Goal: Information Seeking & Learning: Find contact information

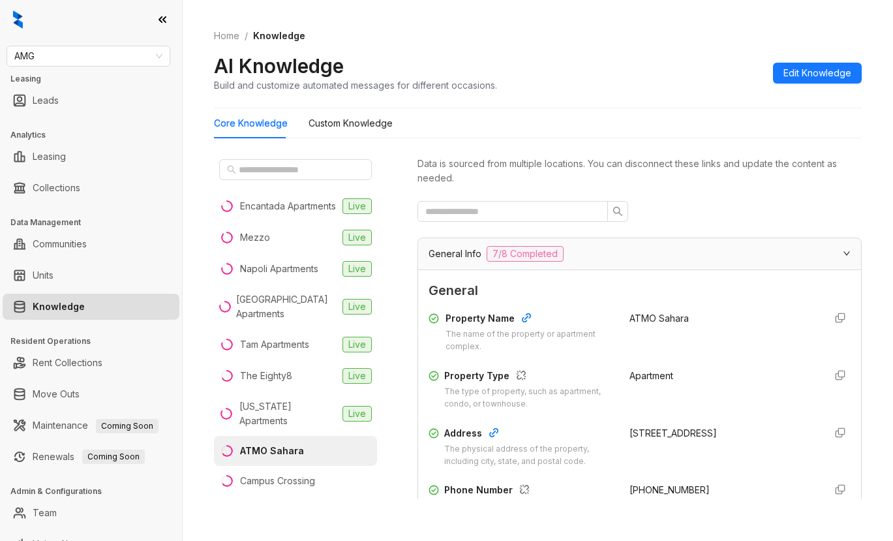
drag, startPoint x: 745, startPoint y: 211, endPoint x: 728, endPoint y: 200, distance: 20.3
click at [743, 211] on div at bounding box center [639, 211] width 444 height 21
click at [106, 55] on span "AMG" at bounding box center [88, 56] width 148 height 20
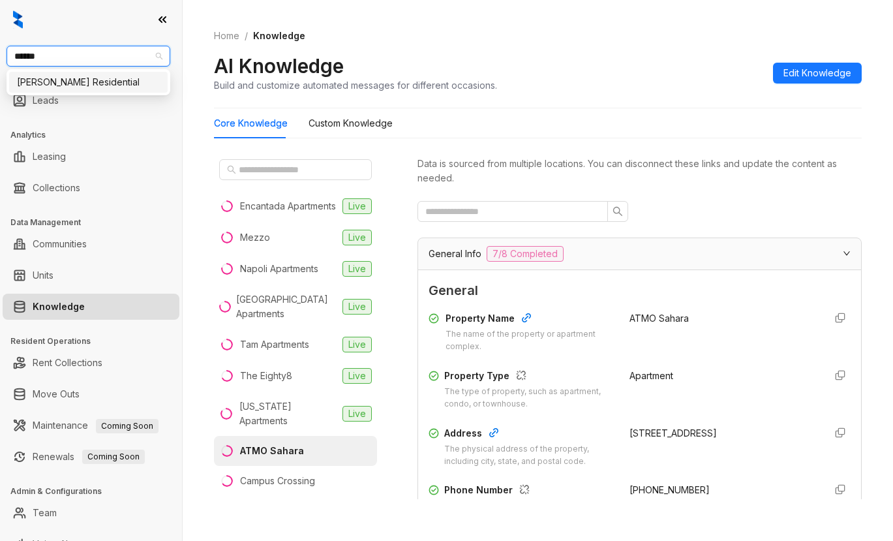
type input "*******"
click at [78, 85] on div "Griffis Residential" at bounding box center [88, 82] width 143 height 14
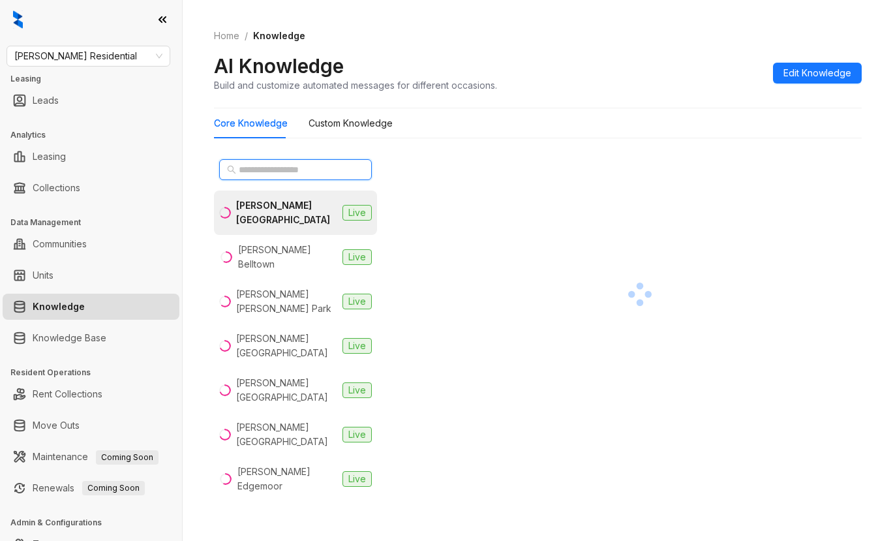
click at [262, 172] on input "text" at bounding box center [296, 169] width 115 height 14
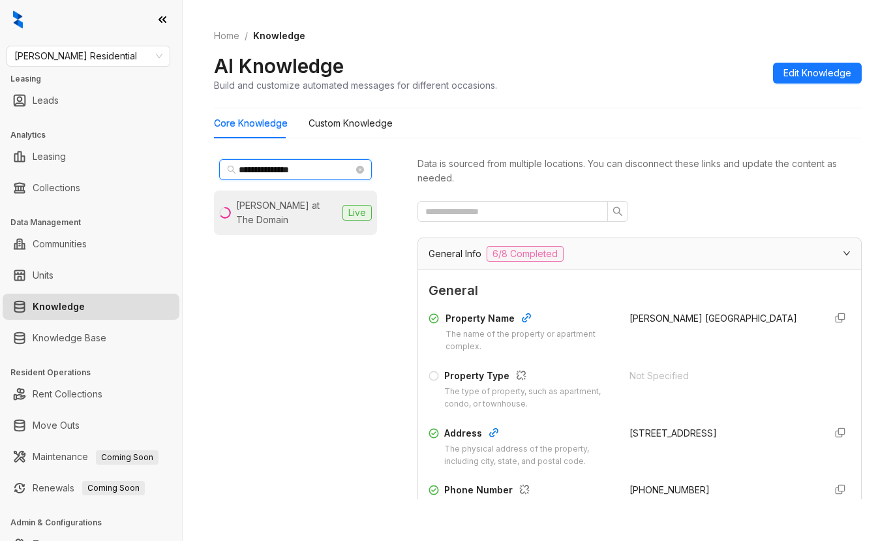
type input "**********"
click at [293, 207] on div "Griffis at The Domain" at bounding box center [286, 212] width 101 height 29
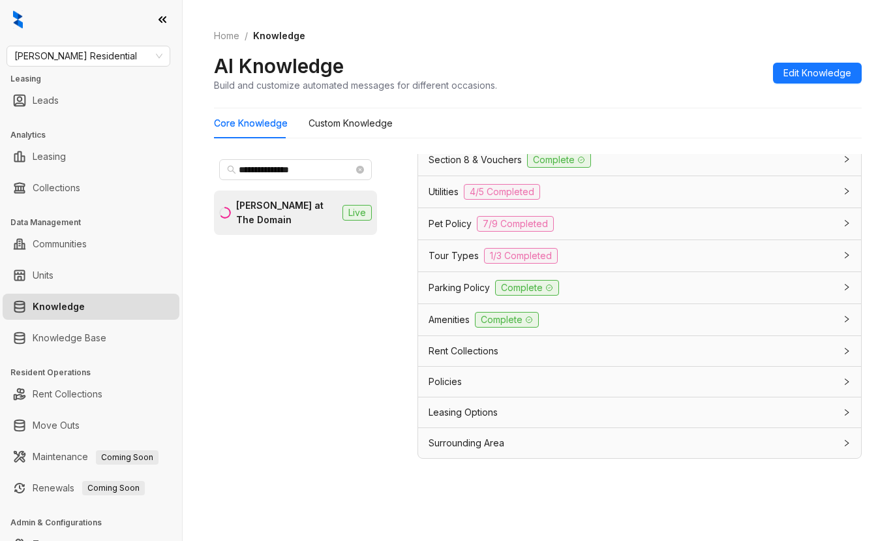
scroll to position [41, 0]
drag, startPoint x: 451, startPoint y: 411, endPoint x: 460, endPoint y: 411, distance: 8.5
click at [451, 411] on span "Leasing Options" at bounding box center [462, 411] width 69 height 14
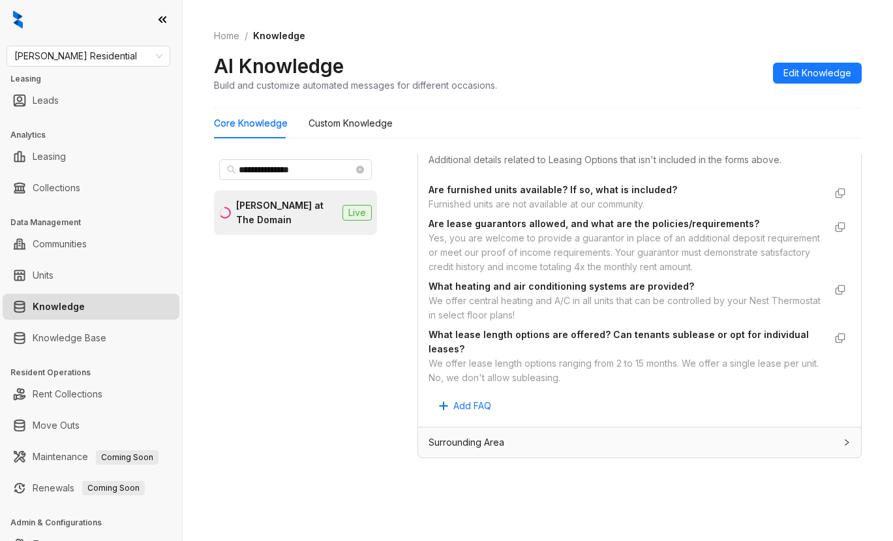
scroll to position [1288, 0]
click at [735, 162] on div "Custom Knowledge Additional details related to Leasing Options that isn't inclu…" at bounding box center [639, 154] width 422 height 45
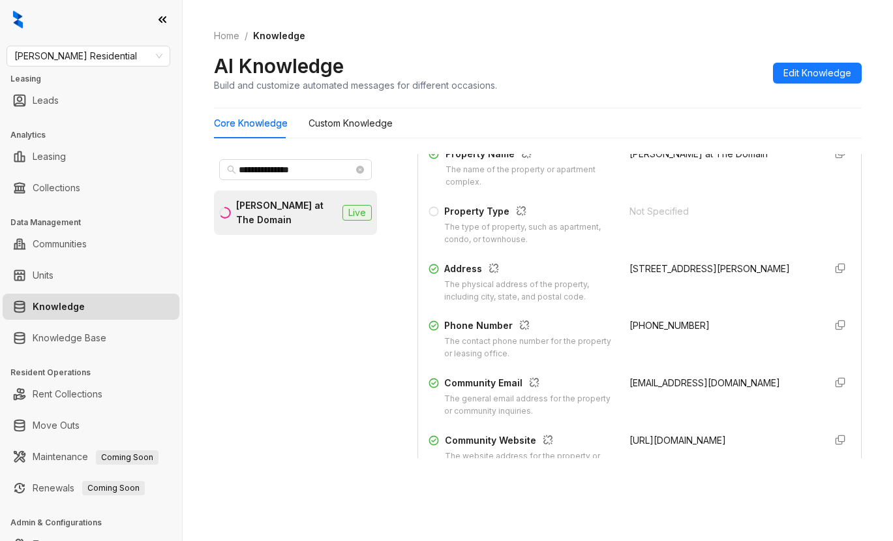
scroll to position [114, 0]
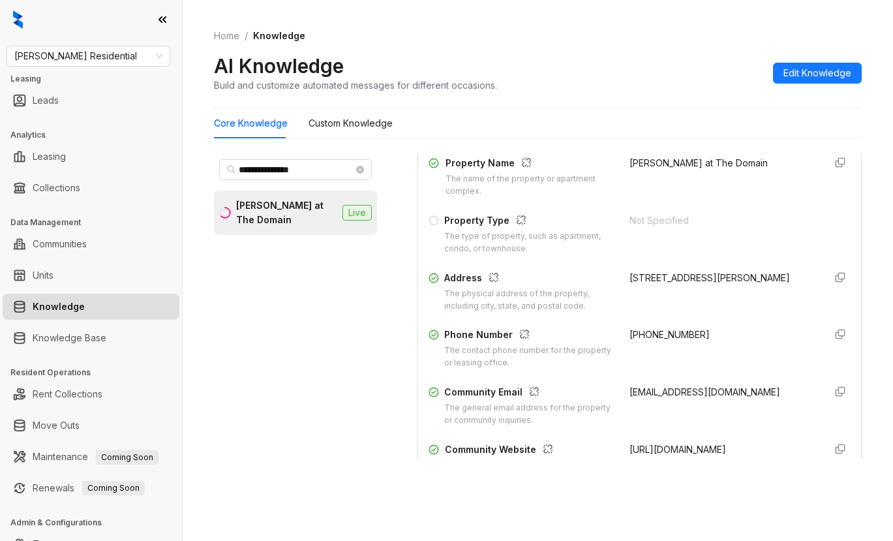
click at [702, 505] on div "Data is sourced from multiple locations. You can disconnect these links and upd…" at bounding box center [639, 332] width 444 height 356
click at [104, 55] on span "Griffis Residential" at bounding box center [88, 56] width 148 height 20
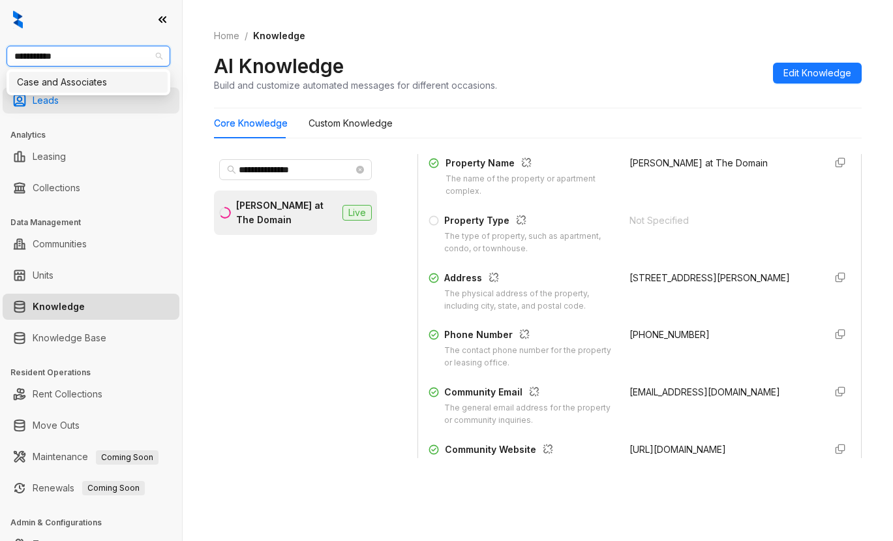
type input "**********"
click at [94, 86] on div "Case and Associates" at bounding box center [88, 82] width 143 height 14
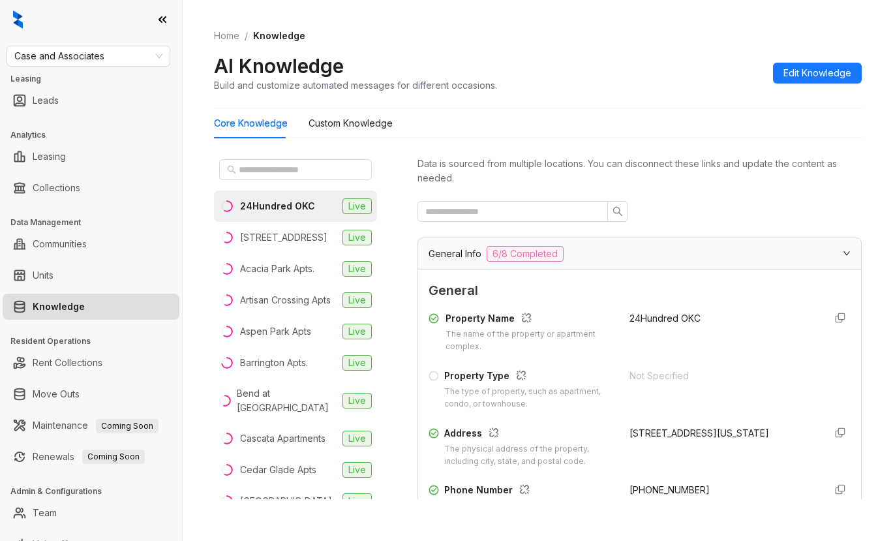
drag, startPoint x: 722, startPoint y: 203, endPoint x: 282, endPoint y: 46, distance: 468.2
click at [723, 203] on div at bounding box center [639, 211] width 444 height 21
click at [751, 198] on div "Data is sourced from multiple locations. You can disconnect these links and upd…" at bounding box center [639, 326] width 444 height 345
click at [287, 171] on input "text" at bounding box center [296, 169] width 115 height 14
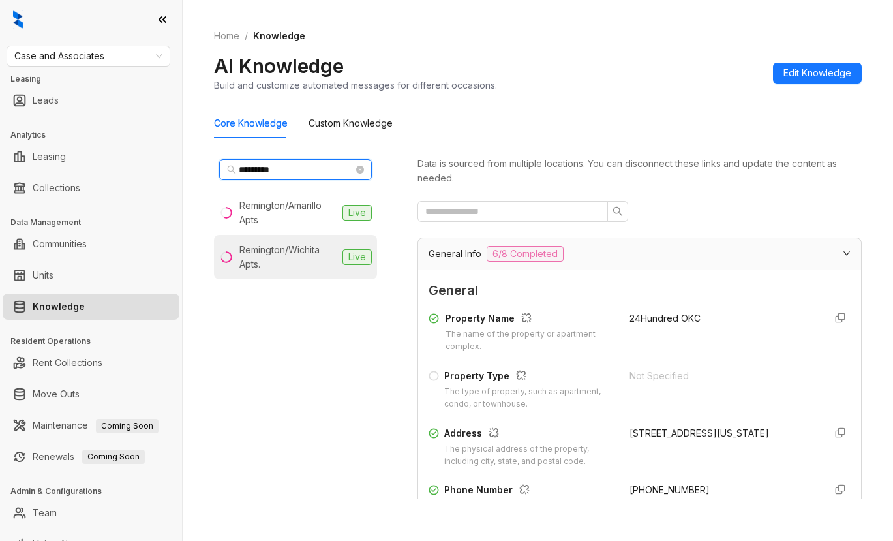
type input "*********"
click at [295, 250] on div "Remington/Wichita Apts." at bounding box center [288, 257] width 98 height 29
click at [726, 206] on div at bounding box center [639, 211] width 444 height 21
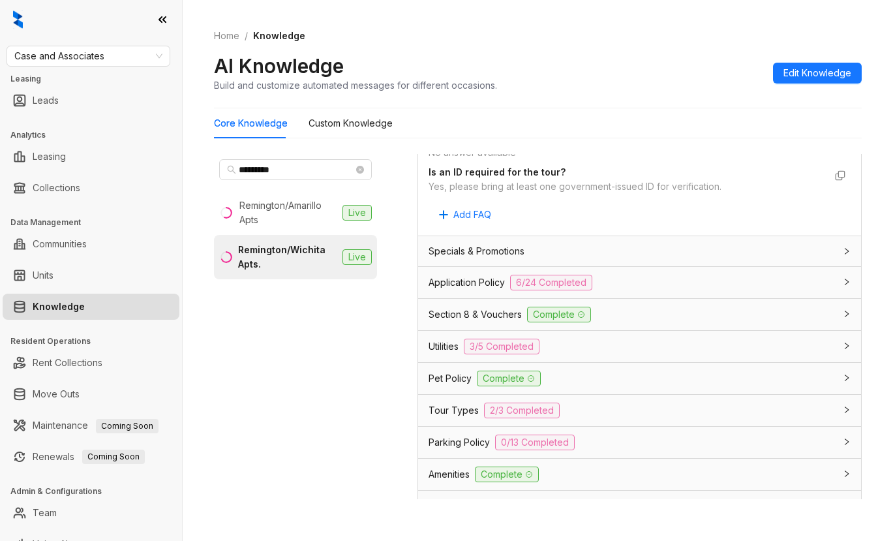
scroll to position [848, 0]
click at [459, 255] on span "Specials & Promotions" at bounding box center [476, 250] width 96 height 14
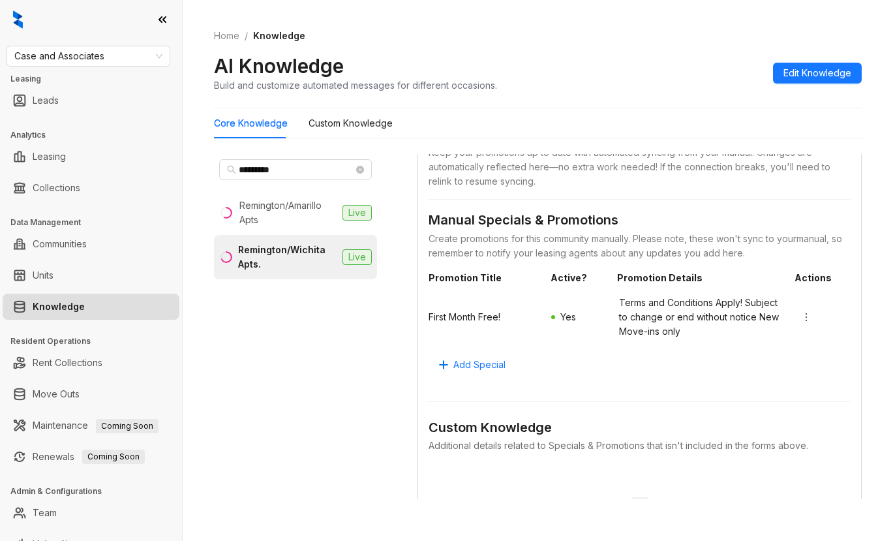
scroll to position [1043, 0]
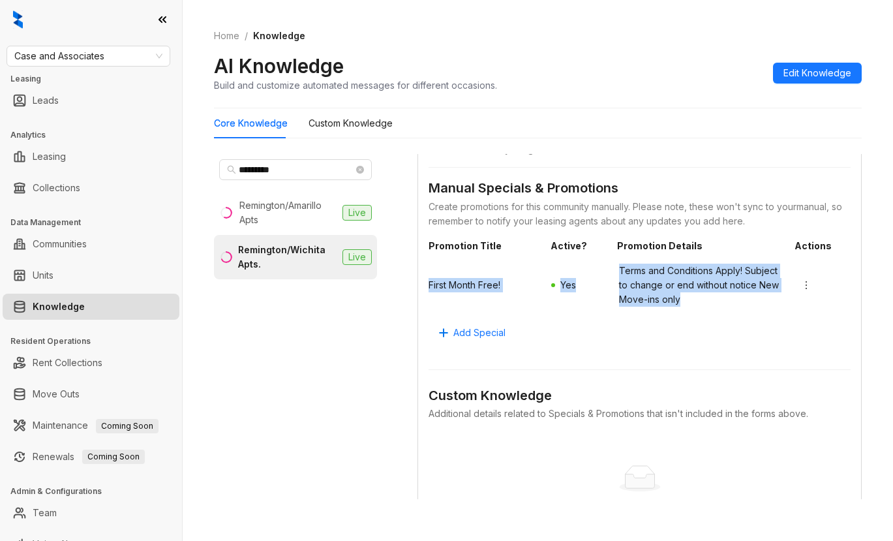
drag, startPoint x: 428, startPoint y: 261, endPoint x: 747, endPoint y: 310, distance: 323.3
click at [747, 310] on div "Synced Specials & Promotions Keep your promotions up to date with automated syn…" at bounding box center [639, 325] width 443 height 510
copy div "First Month Free! Yes Terms and Conditions Apply! Subject to change or end with…"
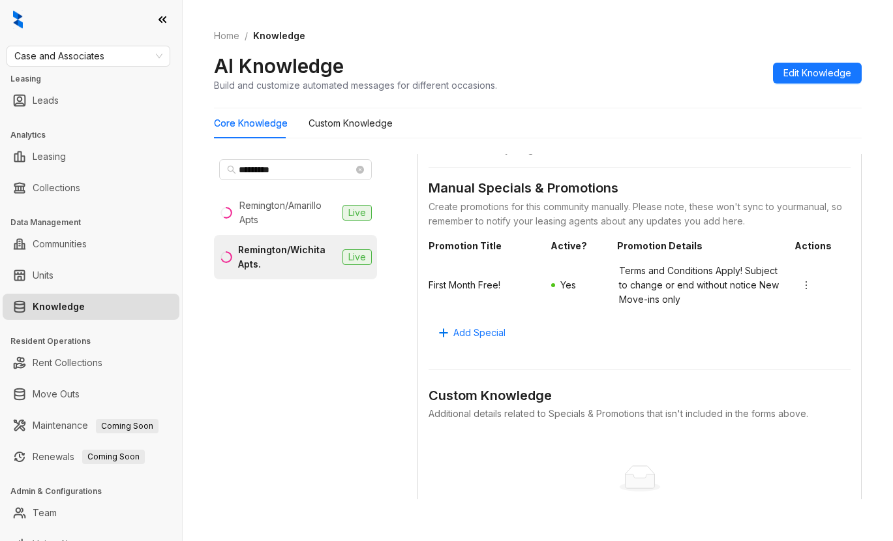
click at [742, 453] on div "No data No data" at bounding box center [639, 488] width 422 height 108
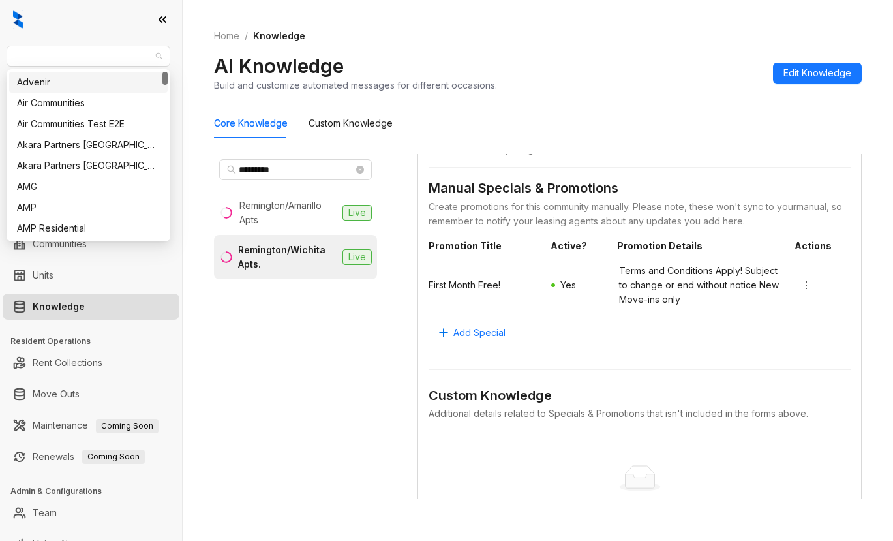
drag, startPoint x: 113, startPoint y: 57, endPoint x: -53, endPoint y: 48, distance: 166.5
click at [0, 48] on html "Case and Associates Leasing Leads Analytics Leasing Collections Data Management…" at bounding box center [446, 270] width 893 height 541
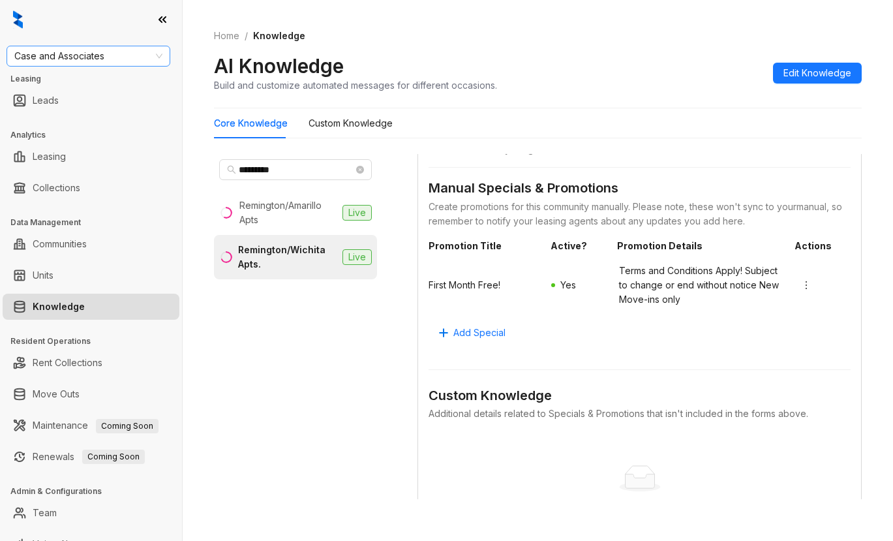
click at [107, 56] on span "Case and Associates" at bounding box center [88, 56] width 148 height 20
type input "**"
click at [74, 106] on div "RR Living" at bounding box center [88, 103] width 143 height 14
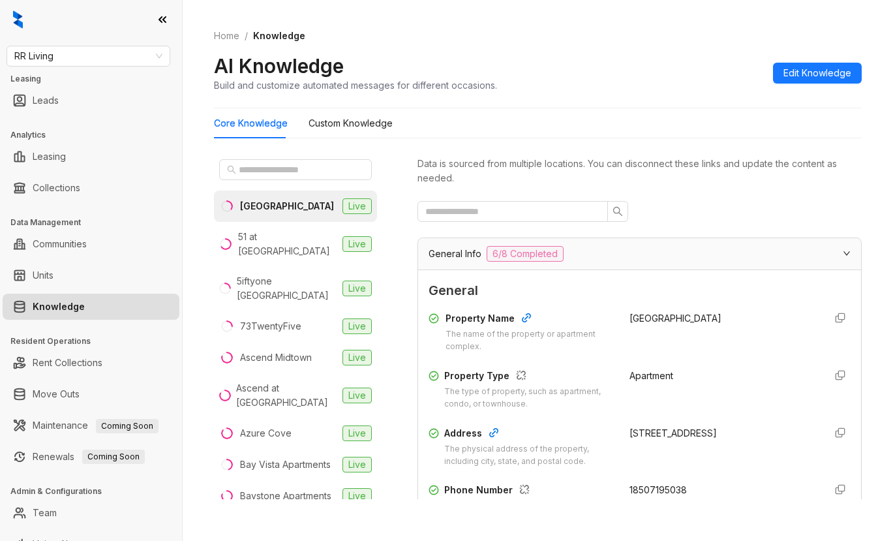
click at [752, 199] on div "Data is sourced from multiple locations. You can disconnect these links and upd…" at bounding box center [639, 326] width 444 height 345
click at [297, 171] on input "text" at bounding box center [296, 169] width 115 height 14
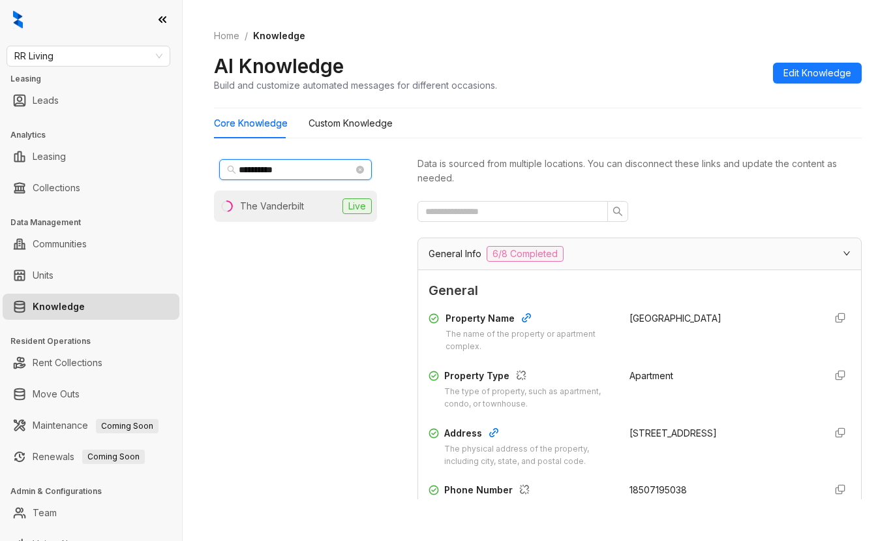
type input "**********"
click at [284, 205] on div "The Vanderbilt" at bounding box center [272, 206] width 64 height 14
click at [737, 211] on div at bounding box center [639, 211] width 444 height 21
drag, startPoint x: 298, startPoint y: 209, endPoint x: 306, endPoint y: 209, distance: 8.5
click at [301, 208] on div "The Vanderbilt" at bounding box center [274, 206] width 68 height 14
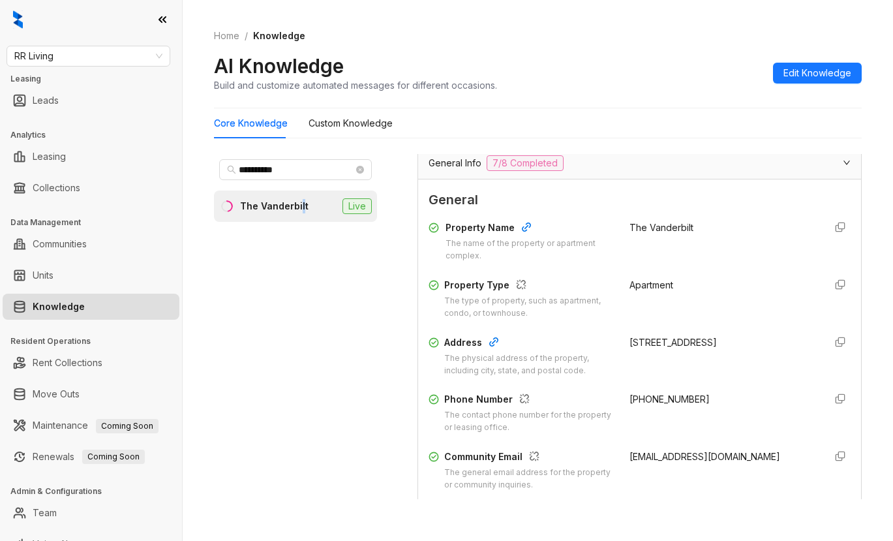
scroll to position [196, 0]
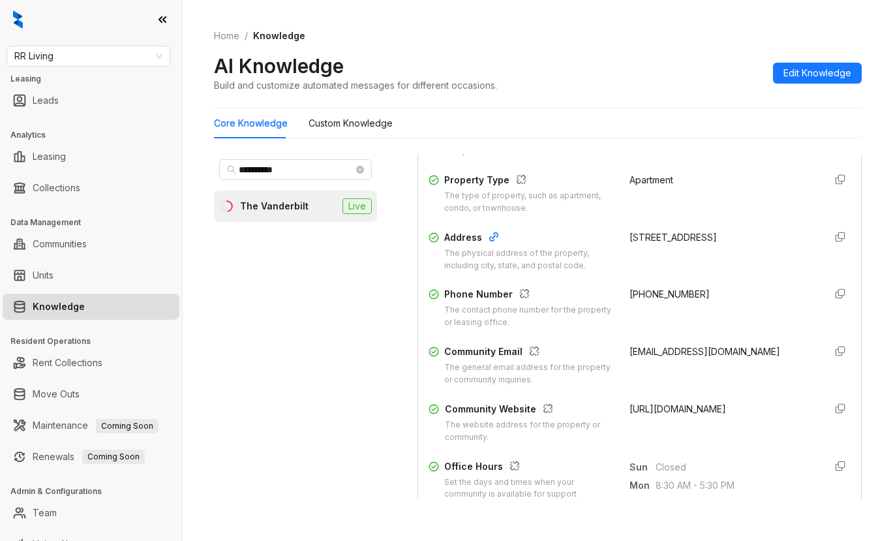
click at [730, 191] on div "Apartment" at bounding box center [721, 194] width 185 height 42
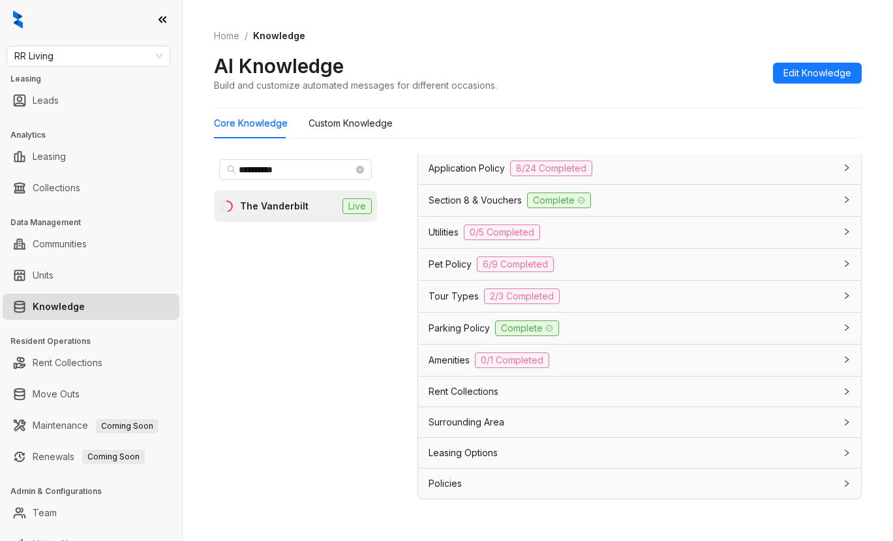
scroll to position [1037, 0]
click at [455, 168] on span "Application Policy" at bounding box center [466, 168] width 76 height 14
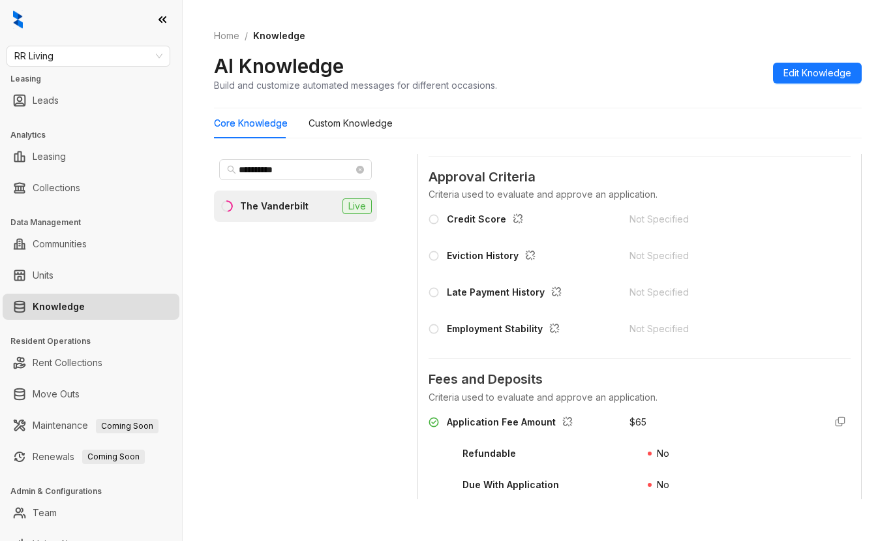
scroll to position [1363, 0]
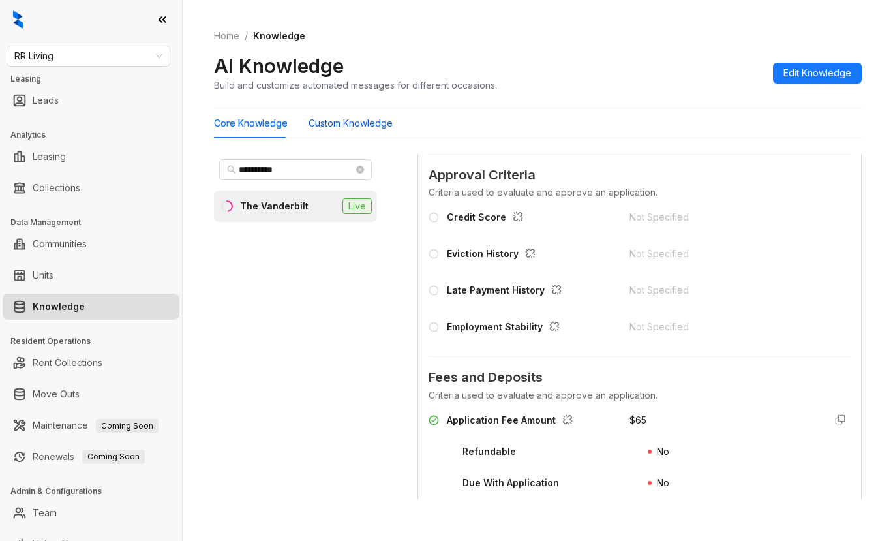
click at [363, 126] on Knowledge "Custom Knowledge" at bounding box center [350, 123] width 84 height 14
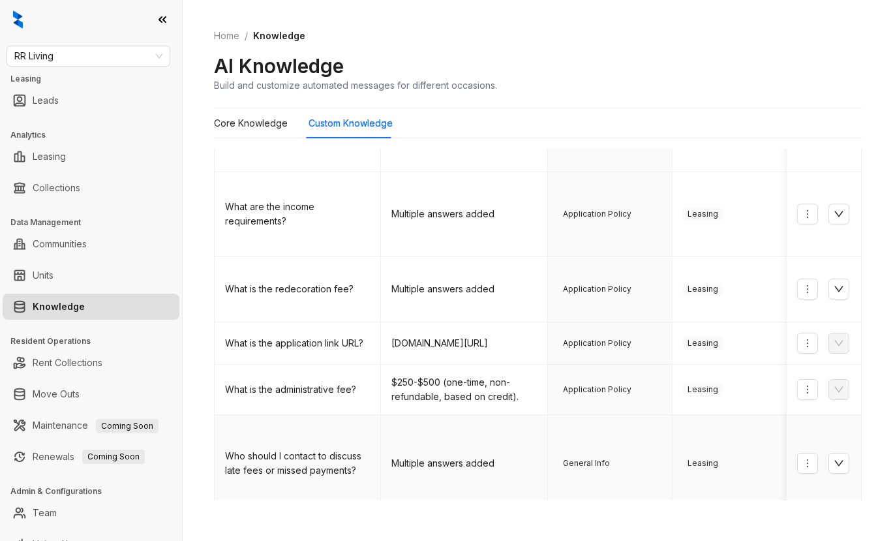
scroll to position [481, 0]
click at [606, 522] on link "2" at bounding box center [616, 532] width 20 height 20
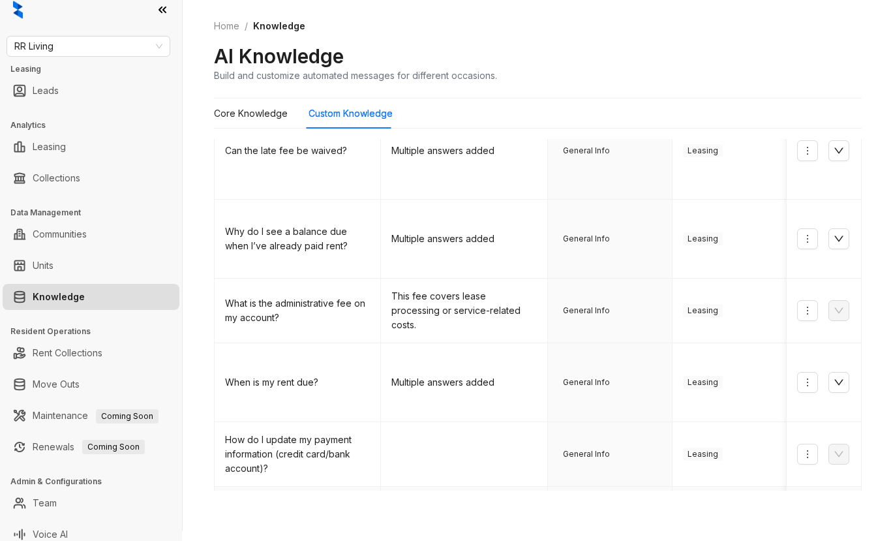
scroll to position [19, 0]
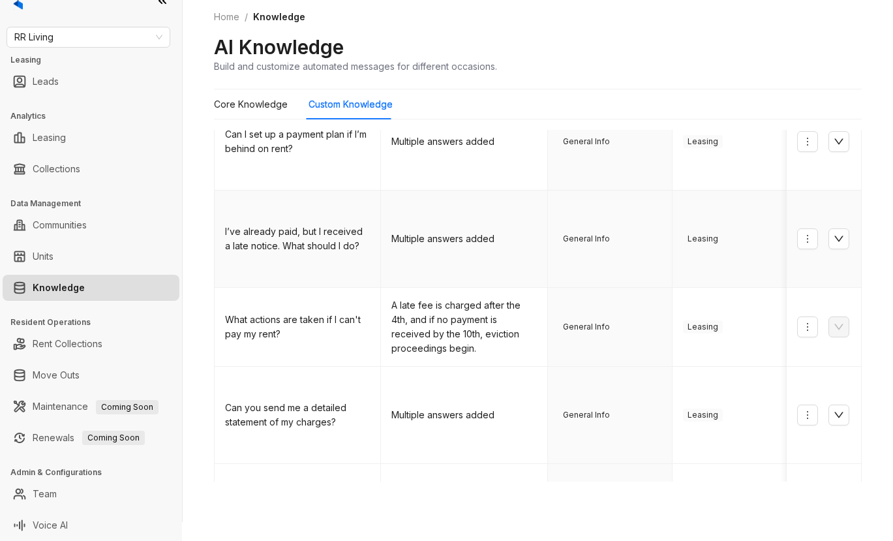
scroll to position [549, 0]
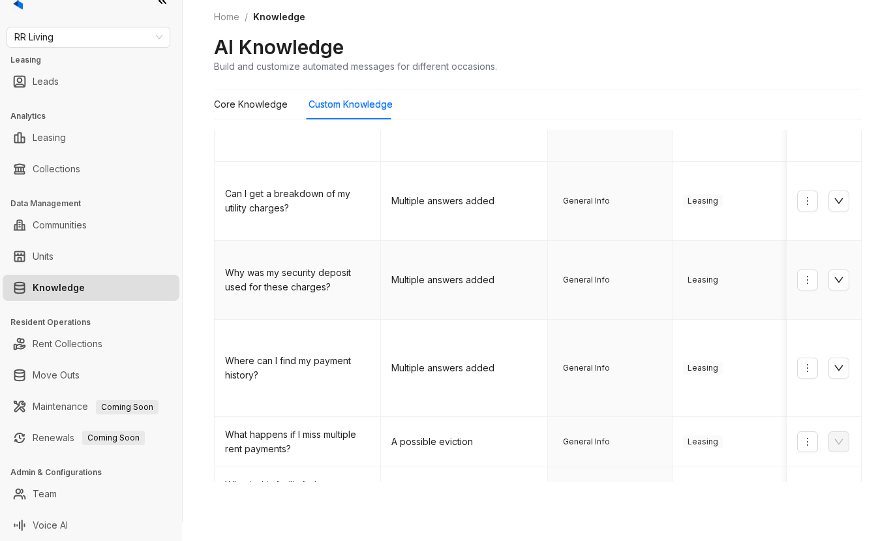
scroll to position [451, 0]
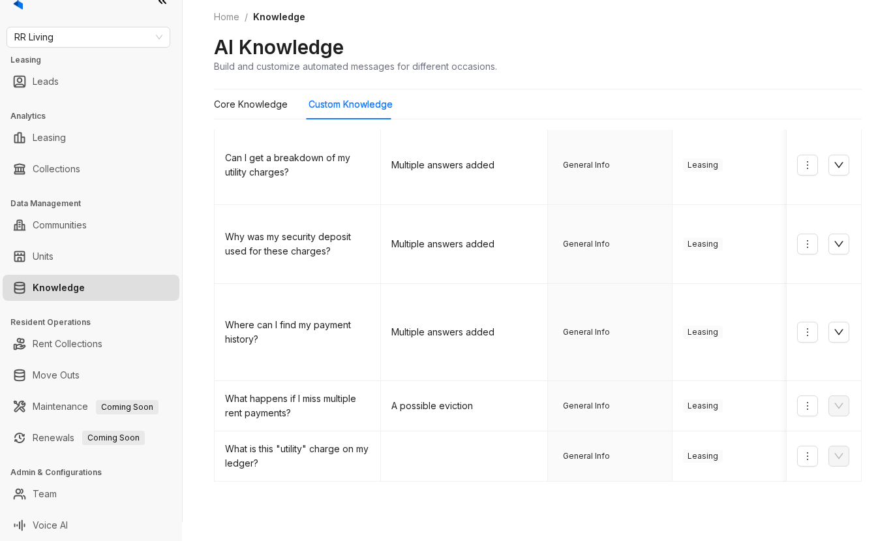
click at [734, 67] on div "AI Knowledge Build and customize automated messages for different occasions." at bounding box center [537, 54] width 647 height 38
click at [98, 41] on span "RR Living" at bounding box center [88, 37] width 148 height 20
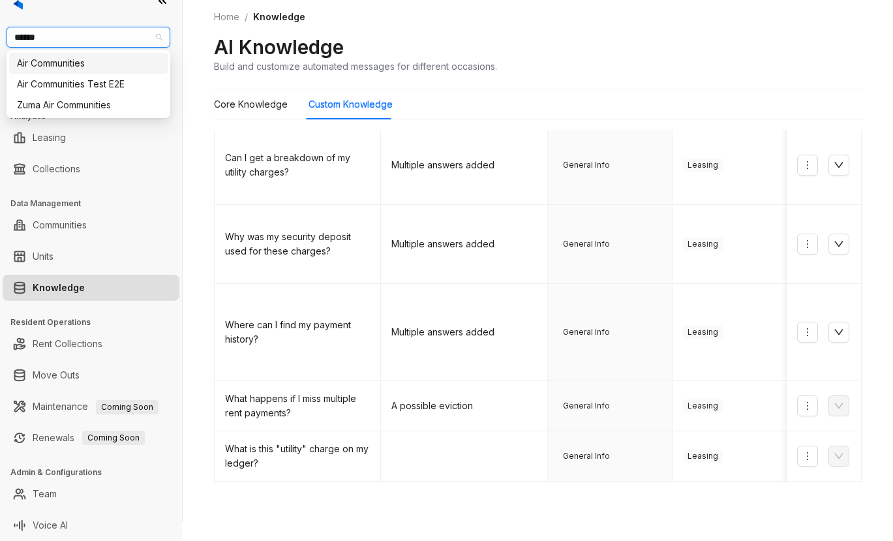
type input "*******"
click at [33, 64] on div "Air Communities" at bounding box center [88, 63] width 143 height 14
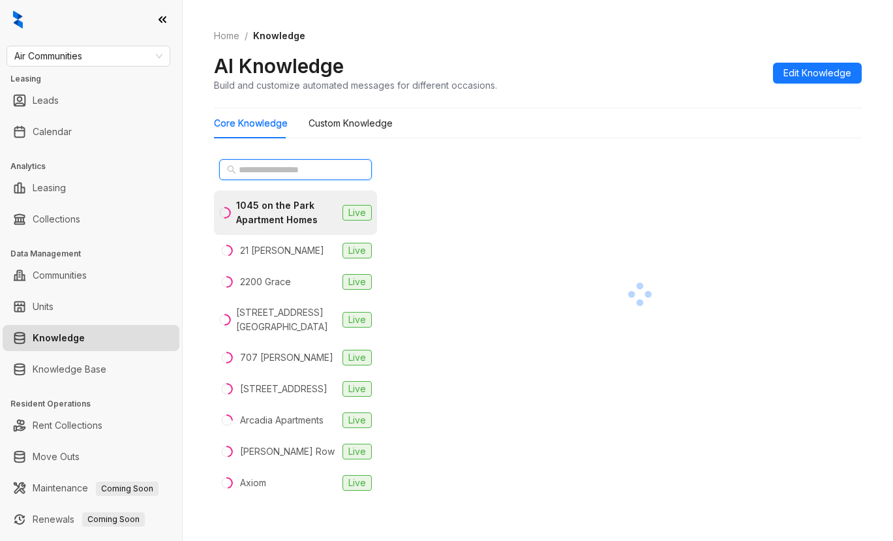
click at [290, 162] on input "text" at bounding box center [296, 169] width 115 height 14
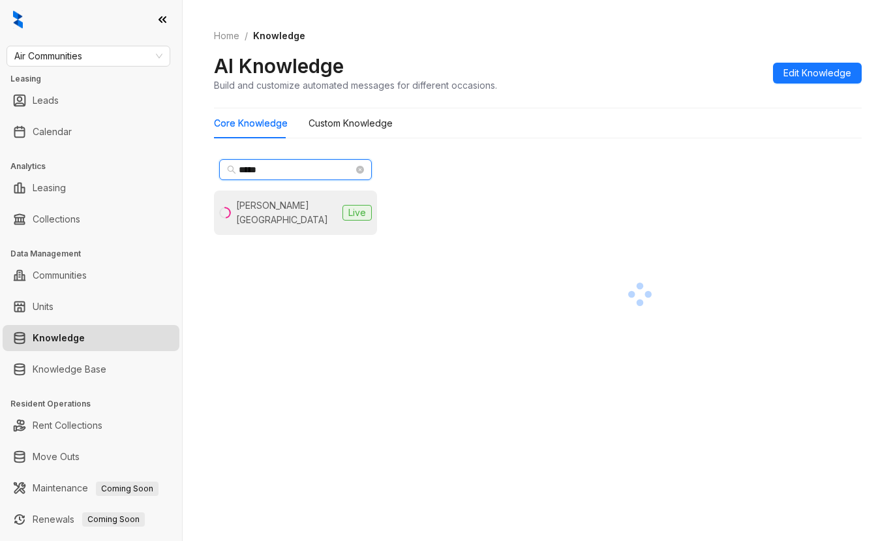
type input "*****"
click at [288, 210] on div "[PERSON_NAME][GEOGRAPHIC_DATA]" at bounding box center [286, 212] width 101 height 29
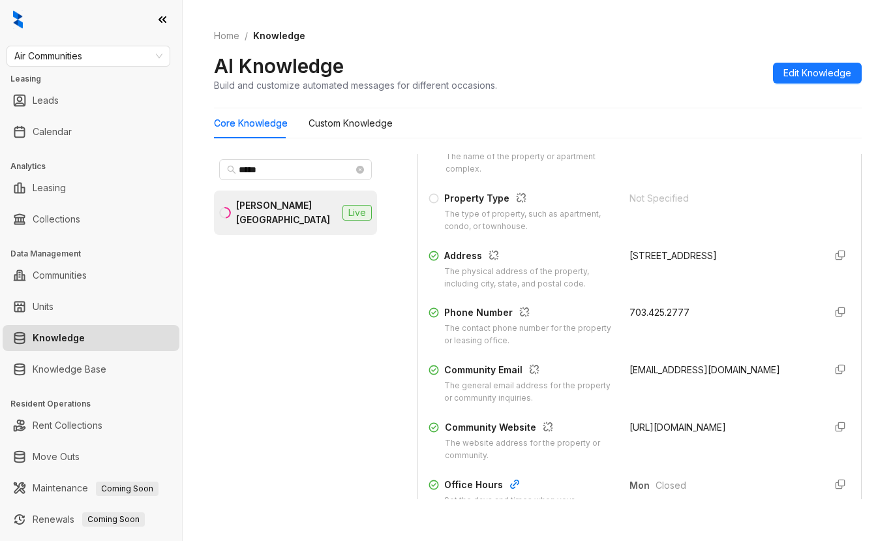
scroll to position [196, 0]
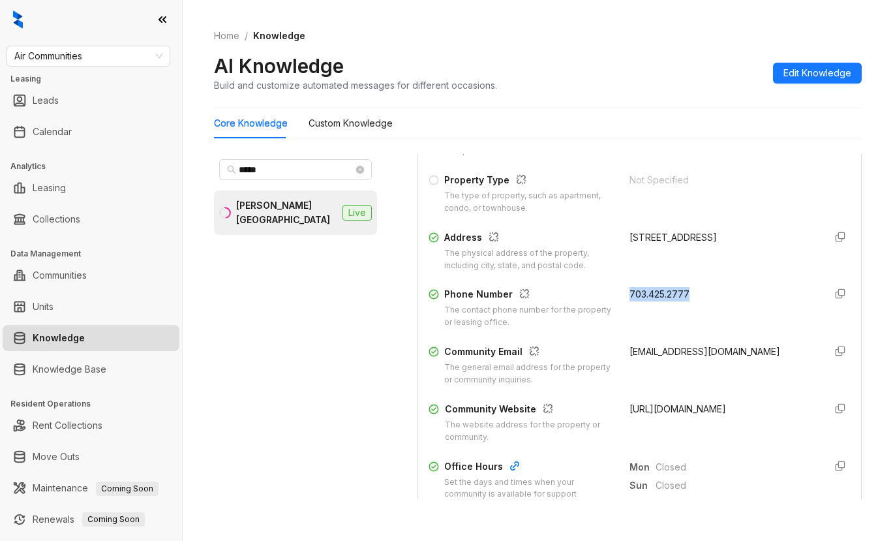
drag, startPoint x: 610, startPoint y: 294, endPoint x: 677, endPoint y: 292, distance: 67.2
click at [695, 293] on div "Phone Number The contact phone number for the property or leasing office. 703.4…" at bounding box center [639, 308] width 422 height 42
copy span "703.425.2777"
click at [777, 273] on div "Property Name The name of the property or apartment complex. [PERSON_NAME][GEOG…" at bounding box center [639, 279] width 422 height 338
drag, startPoint x: 614, startPoint y: 351, endPoint x: 694, endPoint y: 368, distance: 82.0
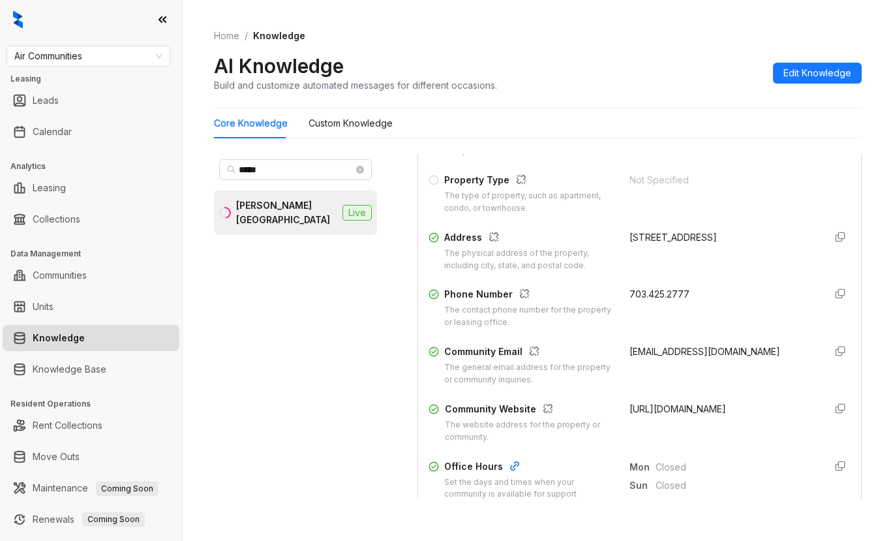
click at [694, 368] on div "Community Email The general email address for the property or community inquiri…" at bounding box center [639, 365] width 422 height 42
copy span "[EMAIL_ADDRESS][DOMAIN_NAME]"
click at [736, 127] on div "Core Knowledge Custom Knowledge" at bounding box center [537, 123] width 647 height 30
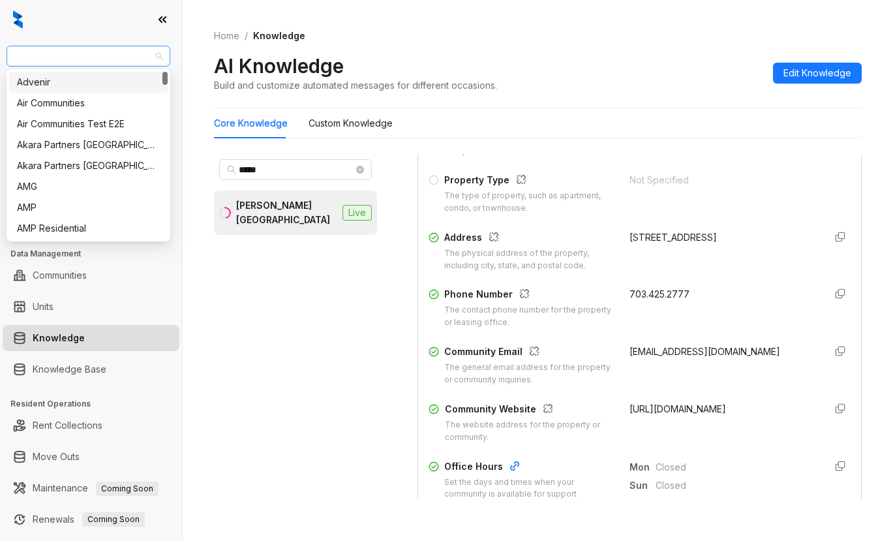
click at [126, 57] on span "Air Communities" at bounding box center [88, 56] width 148 height 20
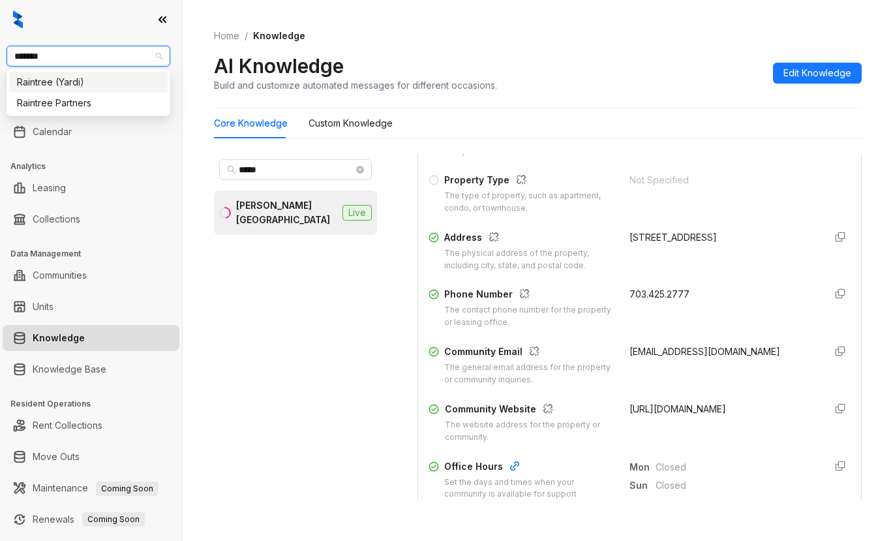
type input "********"
click at [95, 102] on div "Raintree Partners" at bounding box center [88, 103] width 143 height 14
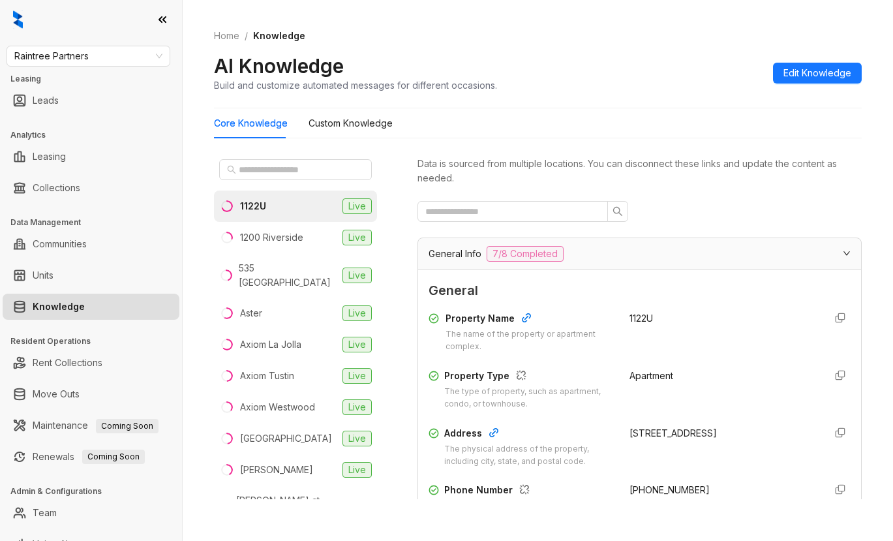
click at [734, 42] on ol "Home / Knowledge" at bounding box center [537, 36] width 647 height 14
click at [752, 200] on div "Data is sourced from multiple locations. You can disconnect these links and upd…" at bounding box center [639, 326] width 444 height 345
drag, startPoint x: 316, startPoint y: 179, endPoint x: 316, endPoint y: 172, distance: 7.2
click at [316, 172] on span at bounding box center [295, 169] width 153 height 21
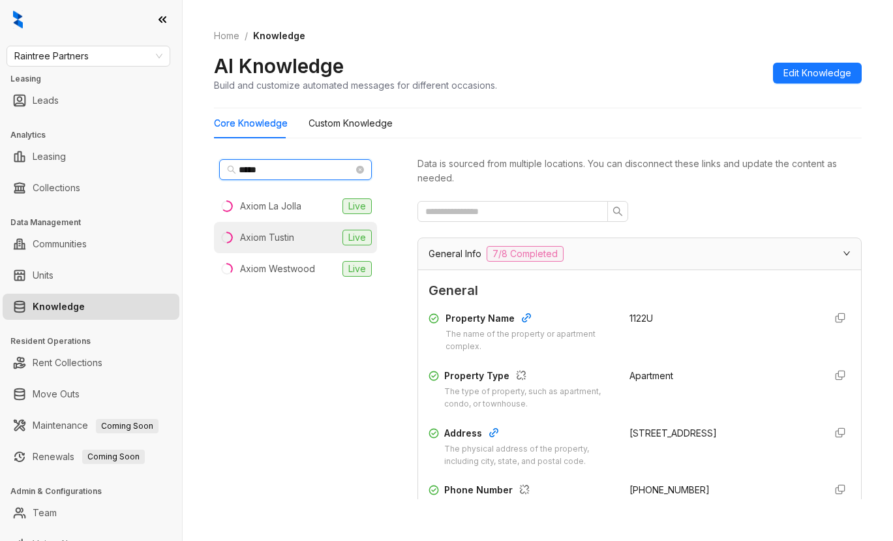
type input "*****"
click at [259, 239] on div "Axiom Tustin" at bounding box center [267, 237] width 54 height 14
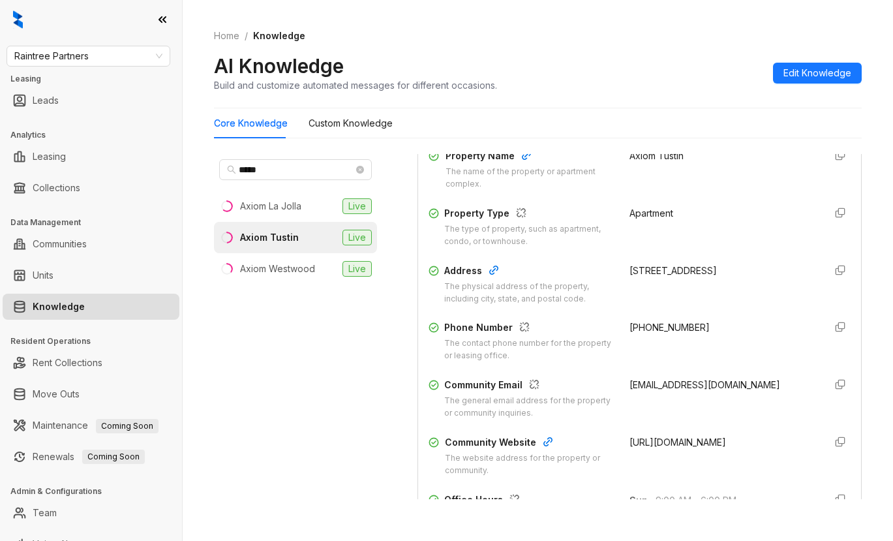
scroll to position [196, 0]
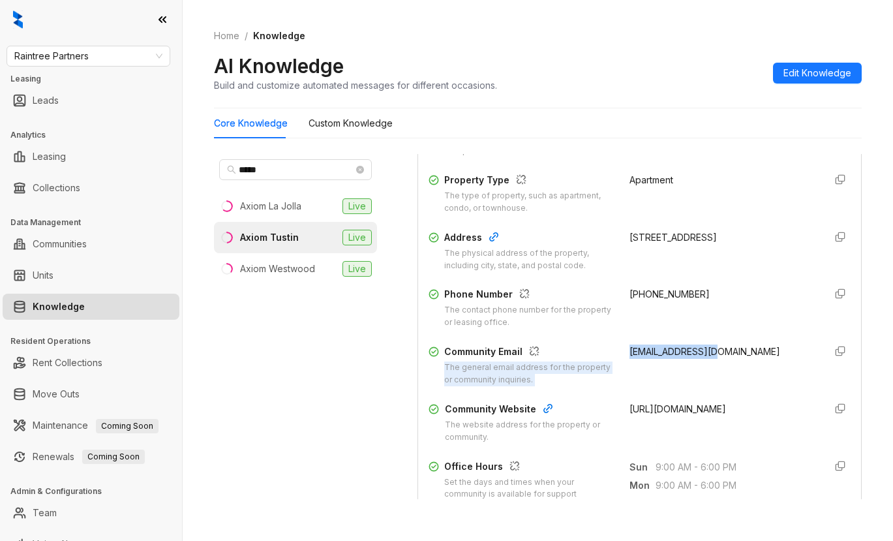
drag, startPoint x: 606, startPoint y: 337, endPoint x: 698, endPoint y: 355, distance: 93.7
click at [698, 355] on div "Property Name The name of the property or apartment complex. Axiom Tustin Prope…" at bounding box center [639, 279] width 422 height 338
drag, startPoint x: 702, startPoint y: 370, endPoint x: 720, endPoint y: 370, distance: 18.3
click at [704, 370] on div "axiomtustin@avenue5apt.com" at bounding box center [721, 365] width 185 height 42
drag, startPoint x: 751, startPoint y: 348, endPoint x: 614, endPoint y: 351, distance: 137.0
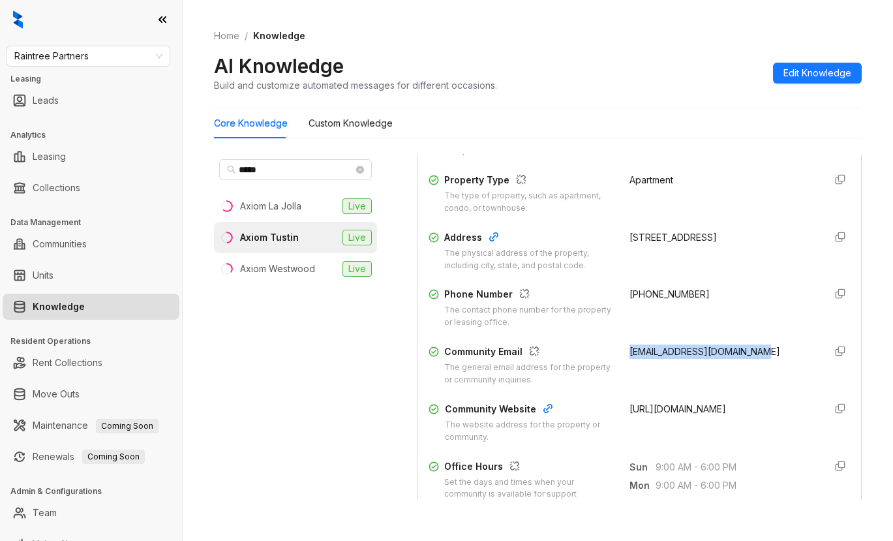
click at [629, 351] on div "axiomtustin@avenue5apt.com" at bounding box center [721, 365] width 185 height 42
copy span "axiomtustin@avenue5apt.com"
click at [764, 293] on div "(714) 544-3303" at bounding box center [721, 308] width 185 height 42
drag, startPoint x: 612, startPoint y: 292, endPoint x: 671, endPoint y: 291, distance: 59.4
click at [694, 288] on div "Phone Number The contact phone number for the property or leasing office. (714)…" at bounding box center [639, 308] width 422 height 42
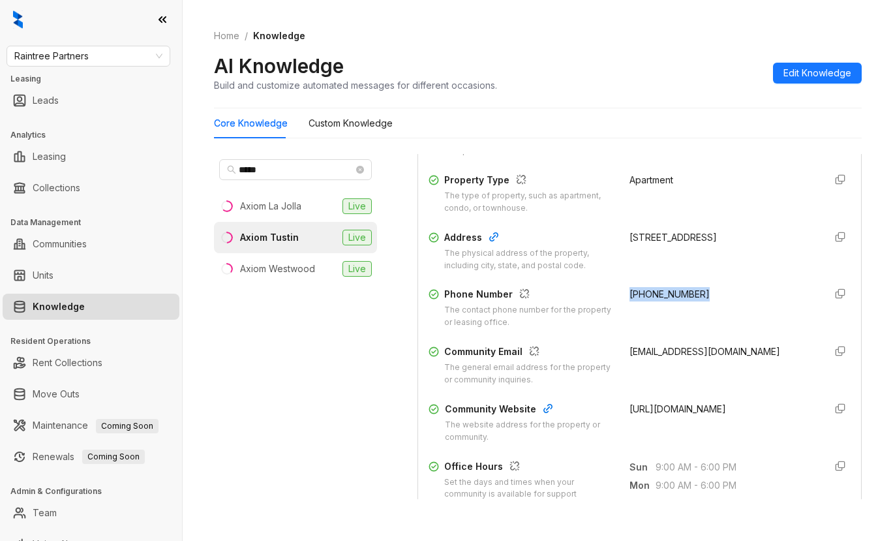
copy span "(714) 544-3303"
click at [732, 261] on div "13843 Tustin East Dr, Tustin, CA, 92780-5301" at bounding box center [721, 251] width 185 height 42
drag, startPoint x: 676, startPoint y: 529, endPoint x: 685, endPoint y: 528, distance: 9.8
click at [676, 529] on div "Home / Knowledge AI Knowledge Build and customize automated messages for differ…" at bounding box center [538, 270] width 710 height 541
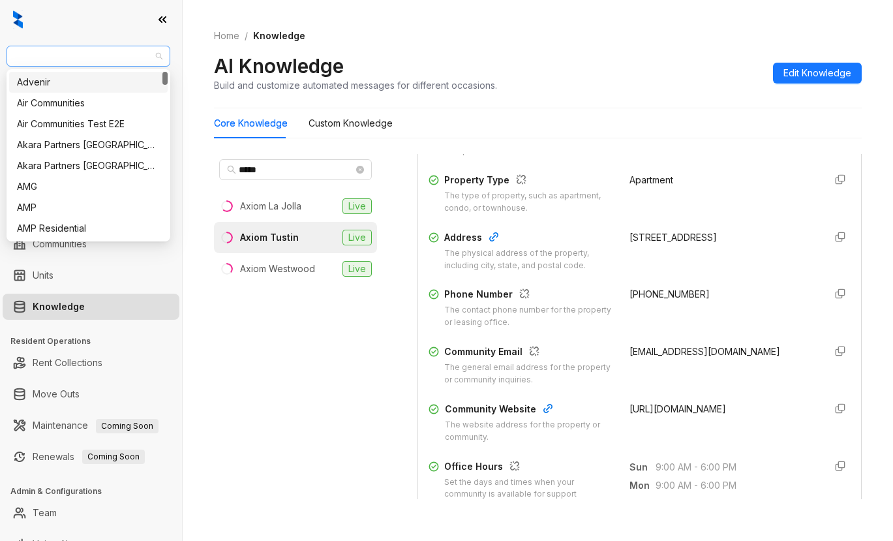
click at [101, 52] on span "Raintree Partners" at bounding box center [88, 56] width 148 height 20
click at [64, 106] on div "Air Communities" at bounding box center [88, 103] width 143 height 14
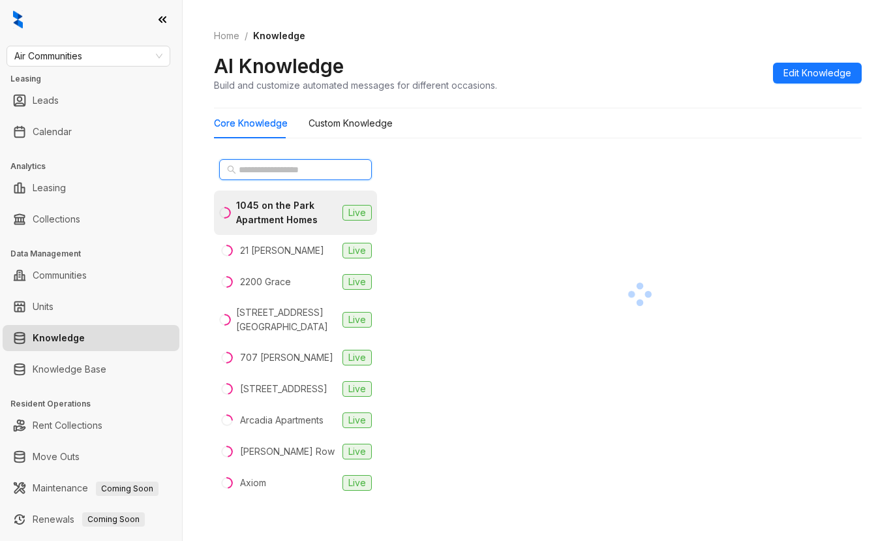
click at [275, 169] on input "text" at bounding box center [296, 169] width 115 height 14
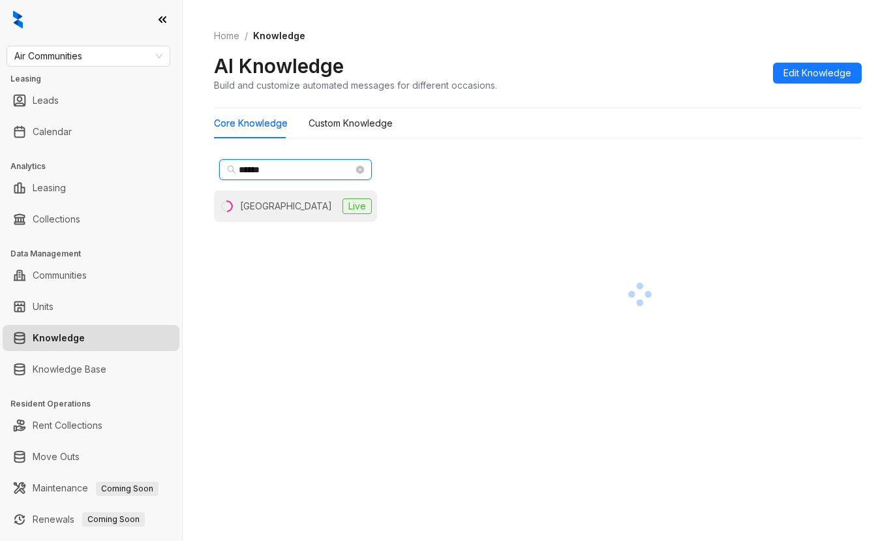
type input "******"
click at [248, 213] on div "[GEOGRAPHIC_DATA]" at bounding box center [286, 206] width 92 height 14
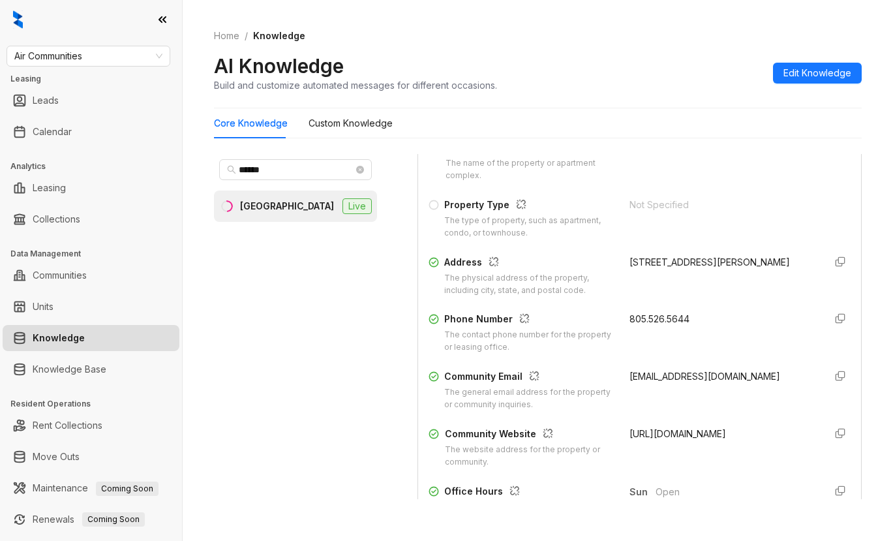
scroll to position [196, 0]
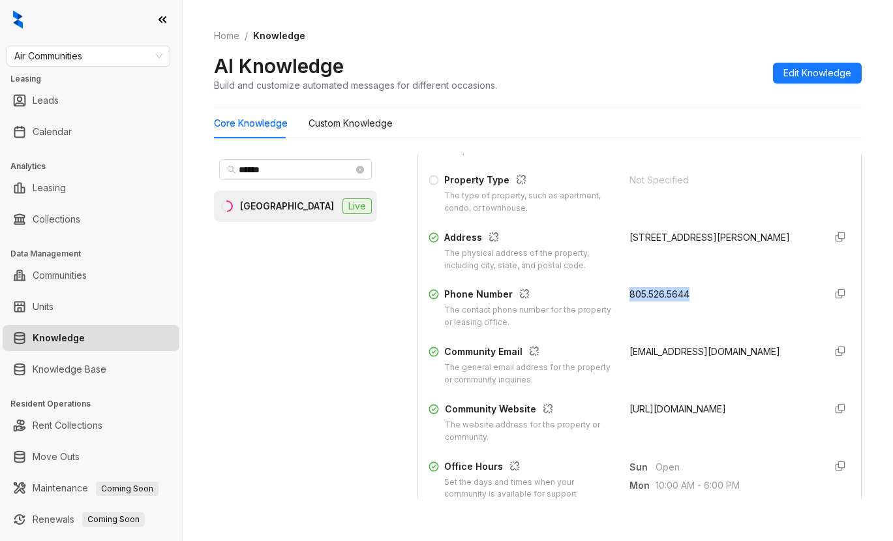
drag, startPoint x: 616, startPoint y: 296, endPoint x: 704, endPoint y: 303, distance: 88.3
click at [704, 303] on div "805.526.5644" at bounding box center [721, 308] width 185 height 42
copy span "805.526.5644"
click at [736, 172] on div "Property Name The name of the property or apartment complex. [GEOGRAPHIC_DATA] …" at bounding box center [639, 279] width 422 height 338
click at [837, 115] on div "Core Knowledge Custom Knowledge" at bounding box center [537, 123] width 647 height 30
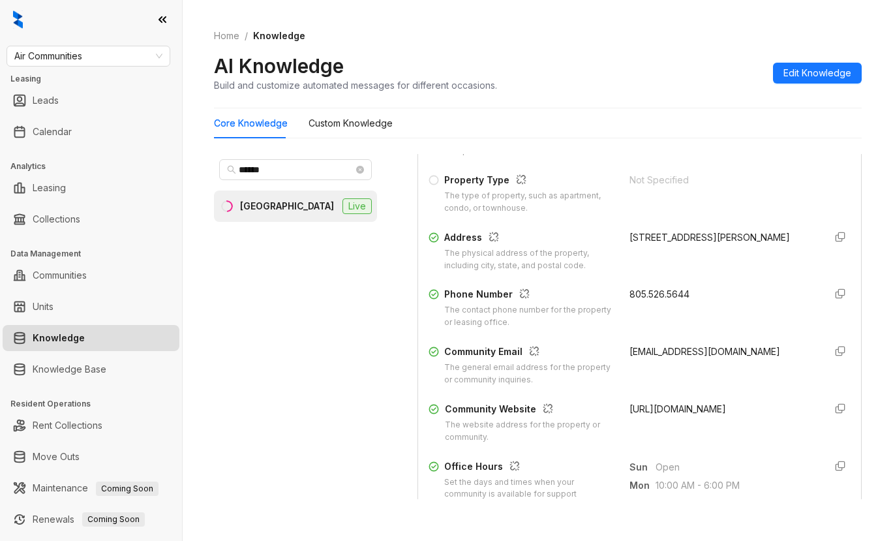
click at [271, 203] on div "[GEOGRAPHIC_DATA]" at bounding box center [287, 206] width 94 height 14
drag, startPoint x: 610, startPoint y: 349, endPoint x: 629, endPoint y: 366, distance: 25.9
click at [629, 366] on div "Community Email The general email address for the property or community inquiri…" at bounding box center [639, 365] width 422 height 42
copy span "[EMAIL_ADDRESS][DOMAIN_NAME]"
click at [753, 209] on div "Not Specified" at bounding box center [721, 194] width 185 height 42
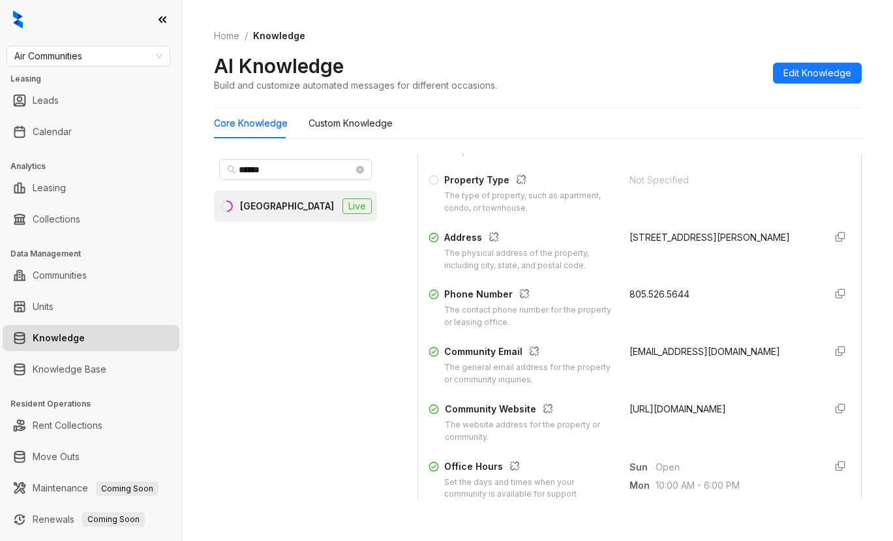
click at [422, 522] on div "Home / Knowledge AI Knowledge Build and customize automated messages for differ…" at bounding box center [538, 270] width 710 height 541
click at [105, 50] on span "Air Communities" at bounding box center [88, 56] width 148 height 20
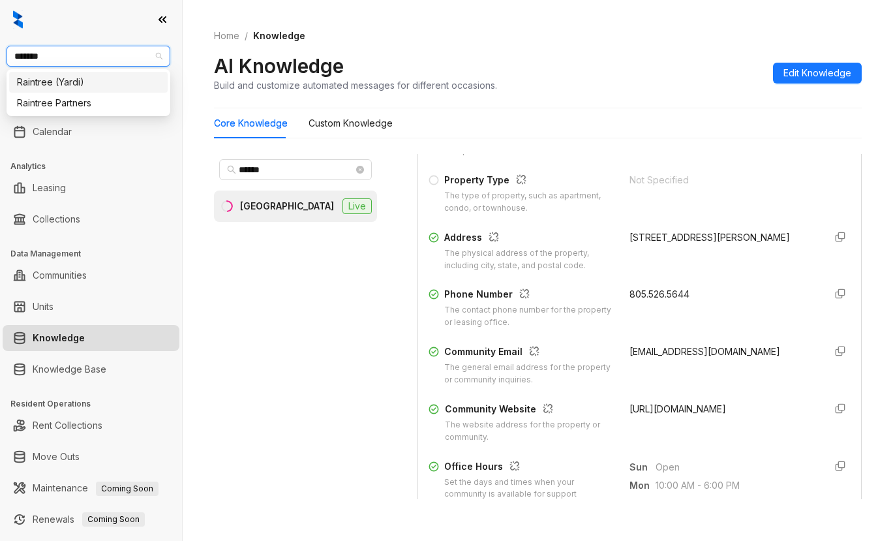
type input "********"
click at [78, 112] on div "Raintree Partners" at bounding box center [88, 103] width 158 height 21
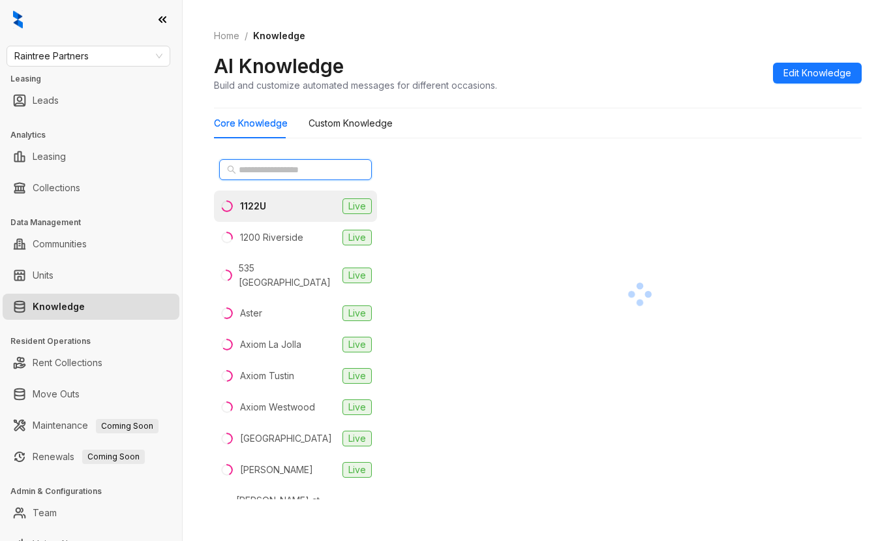
click at [317, 167] on input "text" at bounding box center [296, 169] width 115 height 14
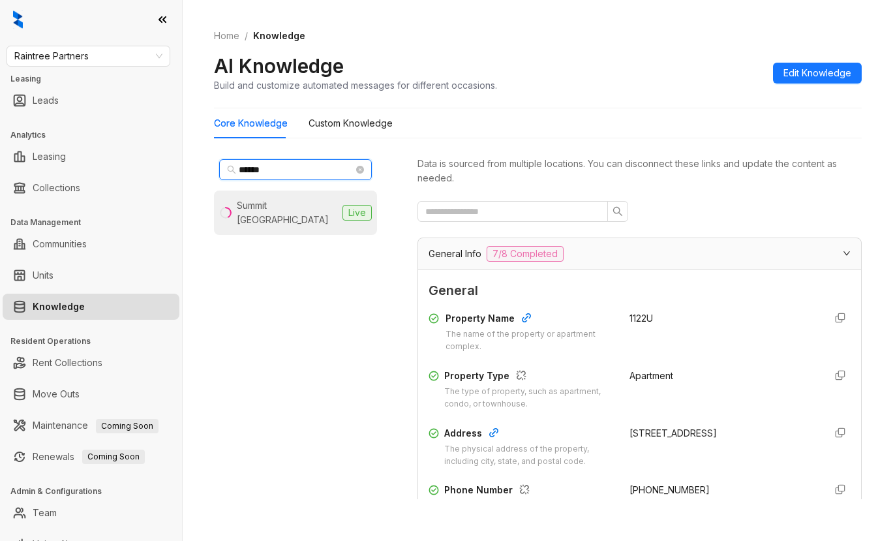
type input "******"
click at [294, 214] on li "Summit La Crescenta Live" at bounding box center [295, 212] width 163 height 44
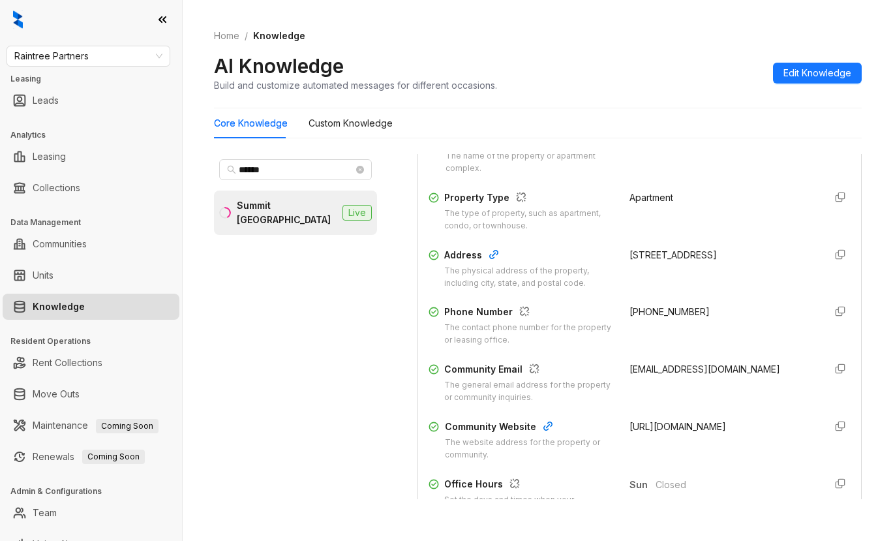
scroll to position [196, 0]
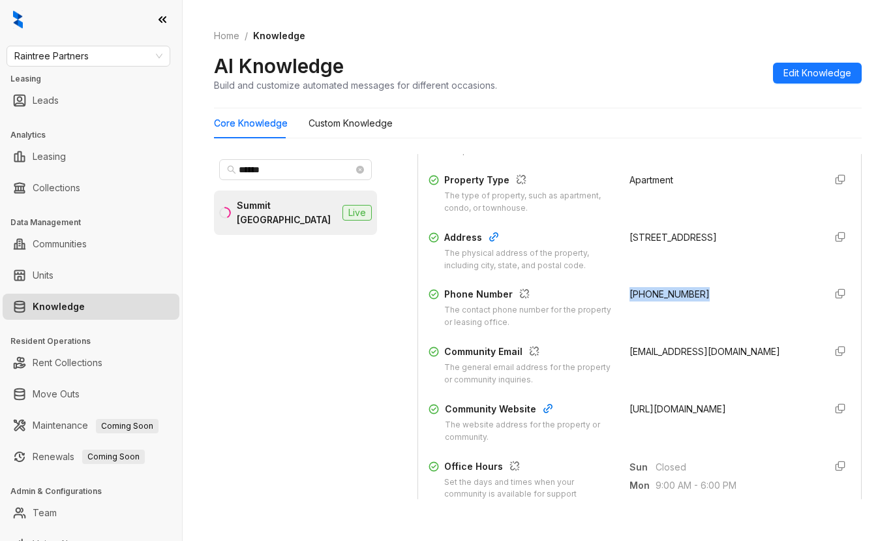
drag, startPoint x: 611, startPoint y: 290, endPoint x: 702, endPoint y: 294, distance: 90.8
click at [705, 293] on div "Phone Number The contact phone number for the property or leasing office. [PHON…" at bounding box center [639, 308] width 422 height 42
copy span "[PHONE_NUMBER]"
click at [766, 301] on div "[PHONE_NUMBER]" at bounding box center [721, 308] width 185 height 42
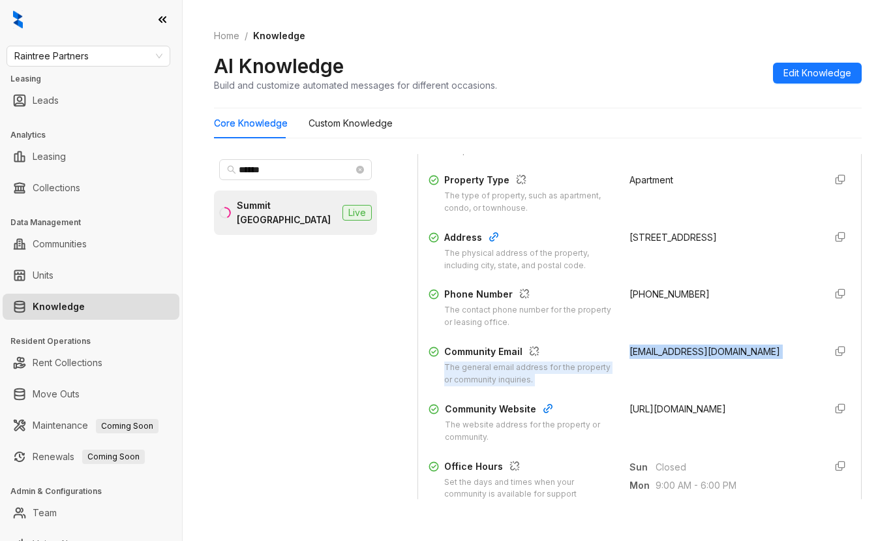
drag, startPoint x: 601, startPoint y: 349, endPoint x: 792, endPoint y: 353, distance: 191.7
click at [797, 351] on div "Community Email The general email address for the property or community inquiri…" at bounding box center [639, 365] width 422 height 42
click at [788, 356] on div "Community Email The general email address for the property or community inquiri…" at bounding box center [639, 365] width 422 height 42
click at [788, 352] on div "Community Email The general email address for the property or community inquiri…" at bounding box center [639, 365] width 422 height 42
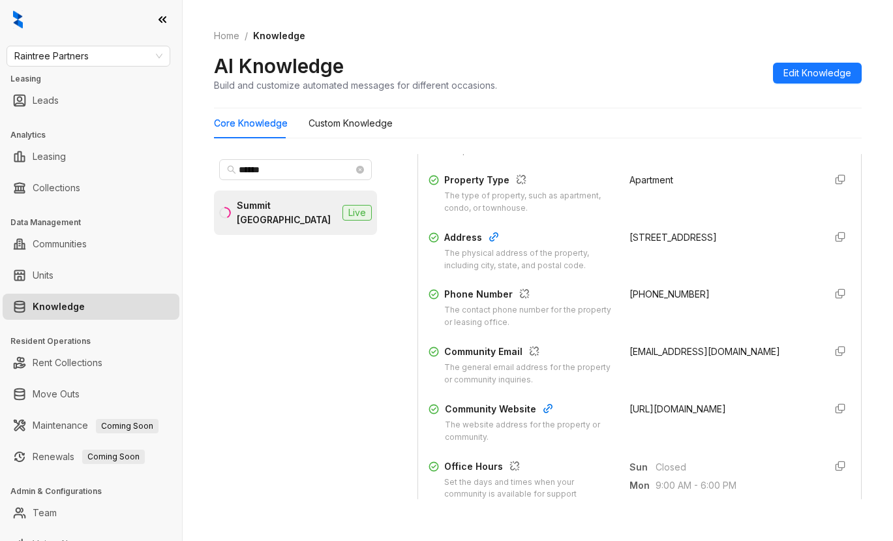
drag, startPoint x: 782, startPoint y: 346, endPoint x: 610, endPoint y: 352, distance: 171.6
click at [609, 352] on div "Community Email The general email address for the property or community inquiri…" at bounding box center [639, 365] width 422 height 42
copy span "summitlacrescenta@avenue5apt.com"
click at [732, 293] on div "(818) 248-2523" at bounding box center [721, 308] width 185 height 42
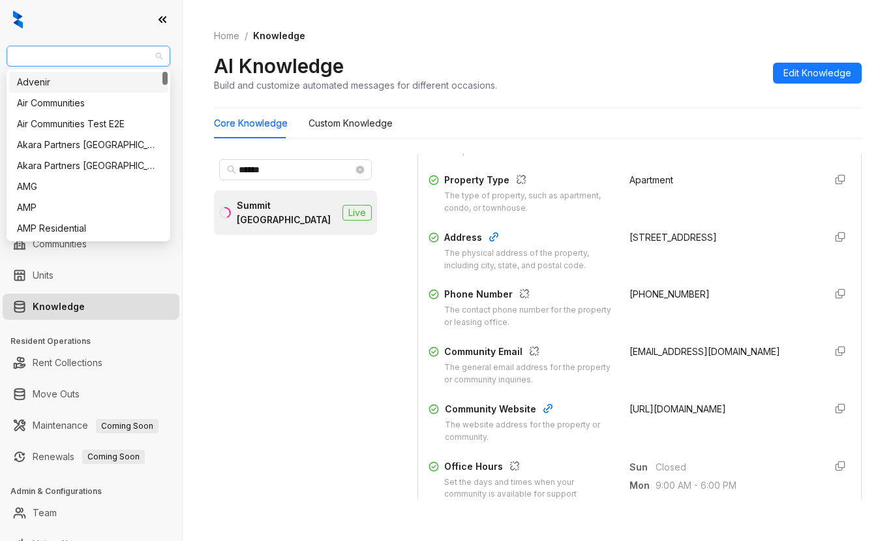
click at [104, 55] on span "Raintree Partners" at bounding box center [88, 56] width 148 height 20
type input "**"
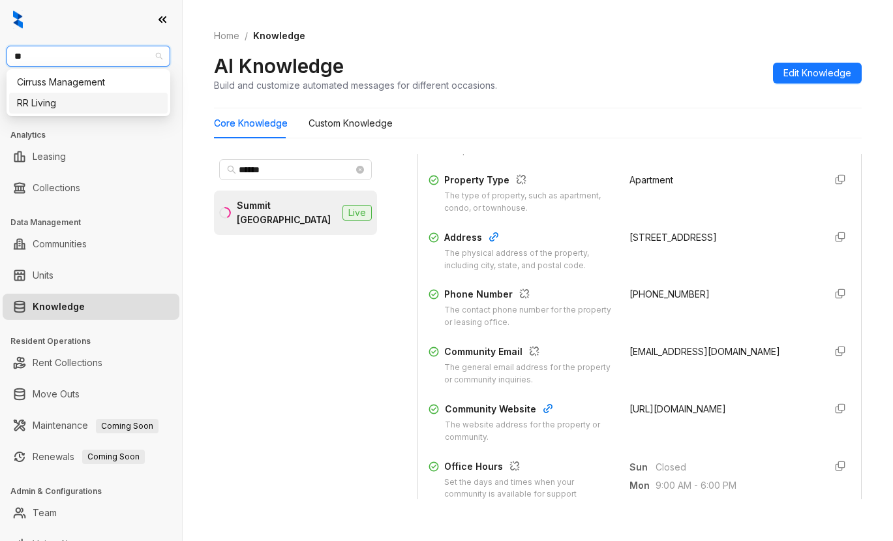
click at [94, 102] on div "RR Living" at bounding box center [88, 103] width 143 height 14
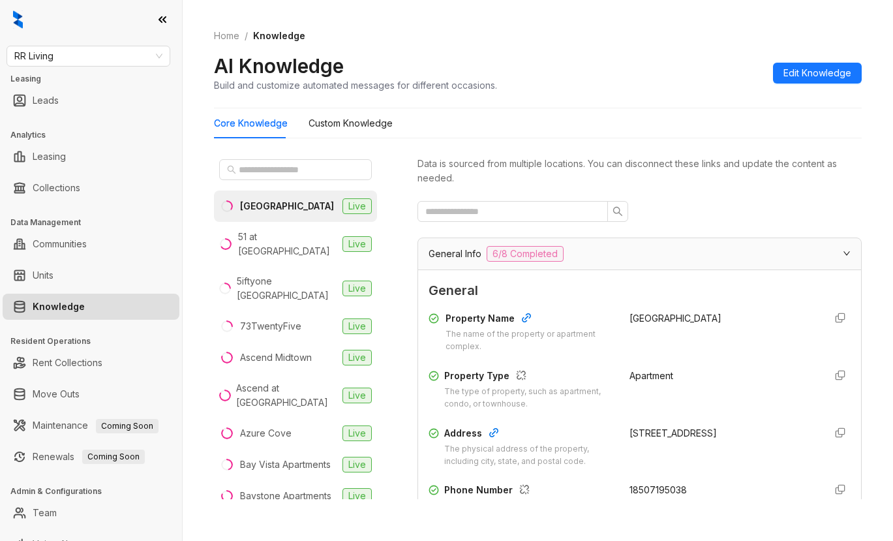
click at [740, 198] on div "Data is sourced from multiple locations. You can disconnect these links and upd…" at bounding box center [639, 326] width 444 height 345
click at [294, 167] on input "text" at bounding box center [296, 169] width 115 height 14
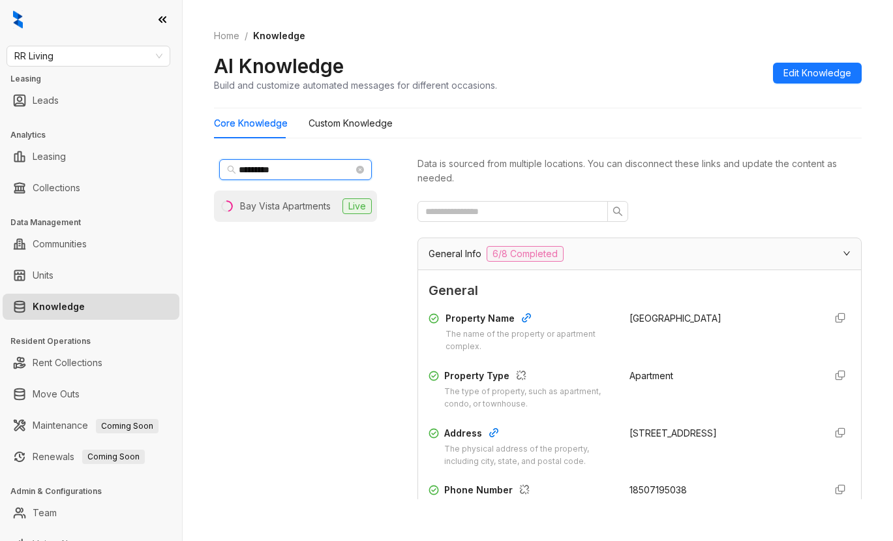
type input "*********"
click at [265, 207] on div "Bay Vista Apartments" at bounding box center [285, 206] width 91 height 14
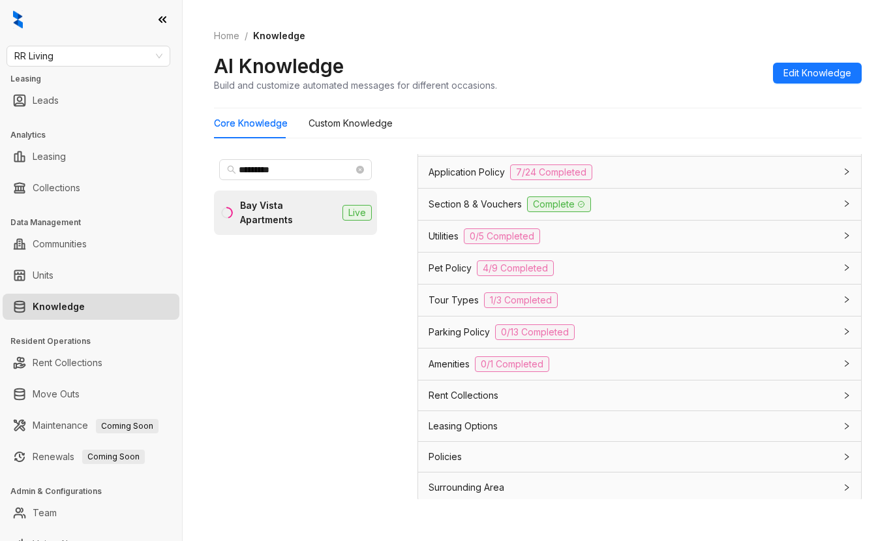
scroll to position [1037, 0]
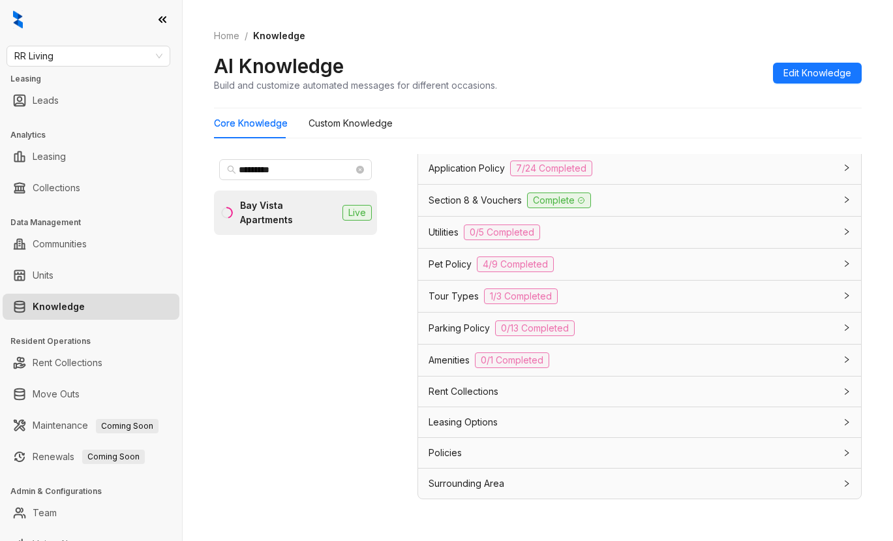
click at [473, 422] on span "Leasing Options" at bounding box center [462, 422] width 69 height 14
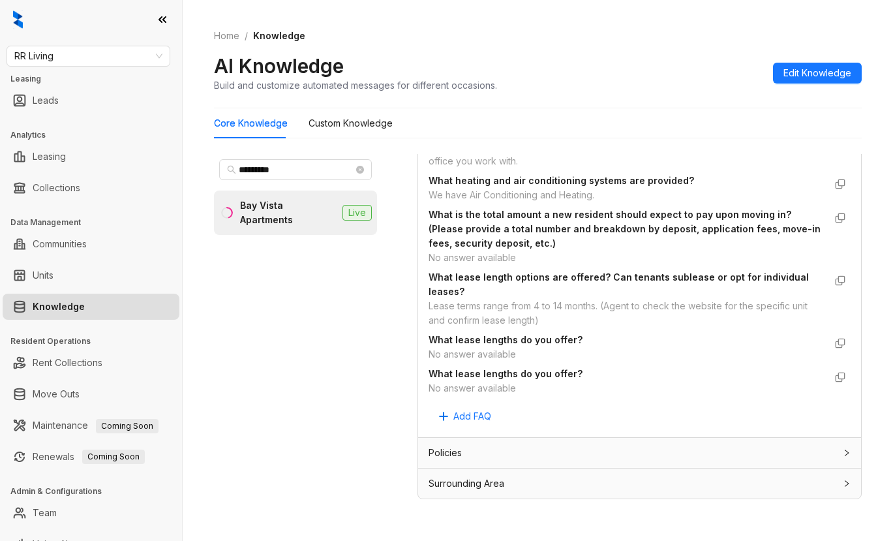
scroll to position [1641, 0]
click at [351, 127] on Knowledge "Custom Knowledge" at bounding box center [350, 123] width 84 height 14
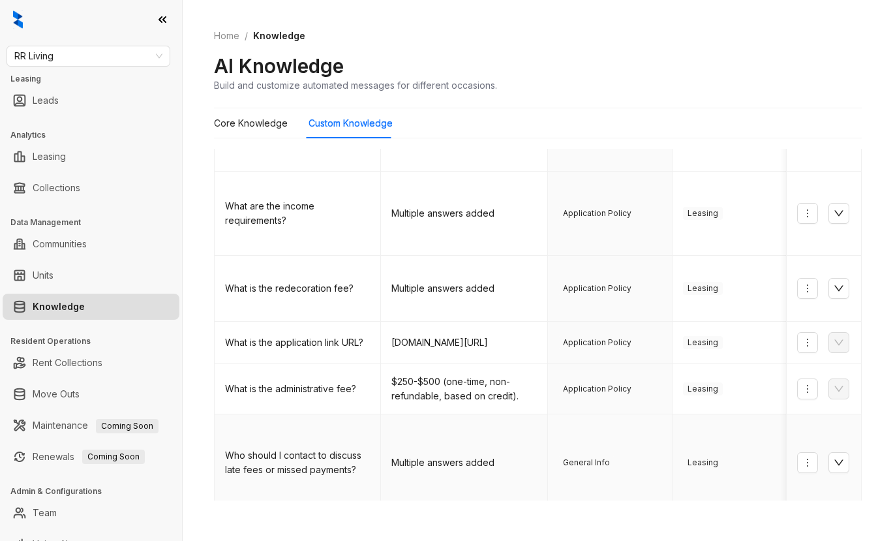
scroll to position [19, 0]
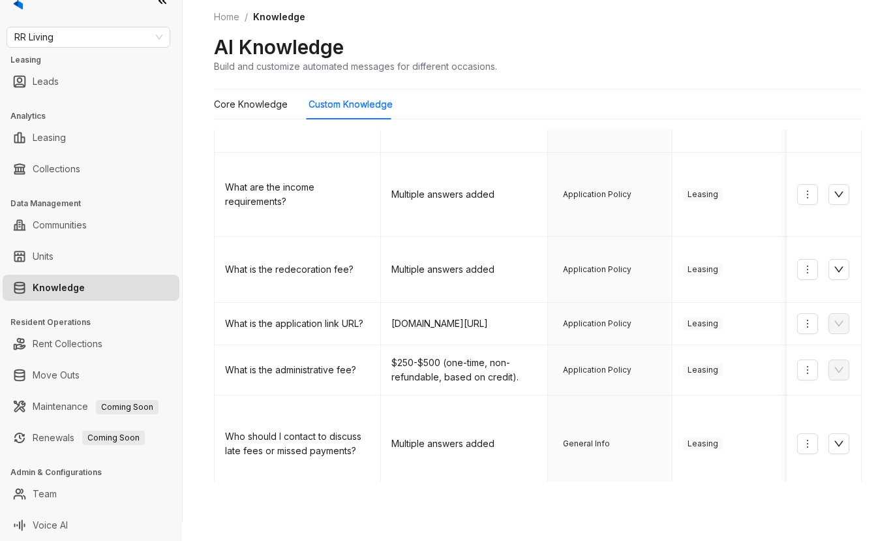
click at [606, 503] on link "2" at bounding box center [616, 513] width 20 height 20
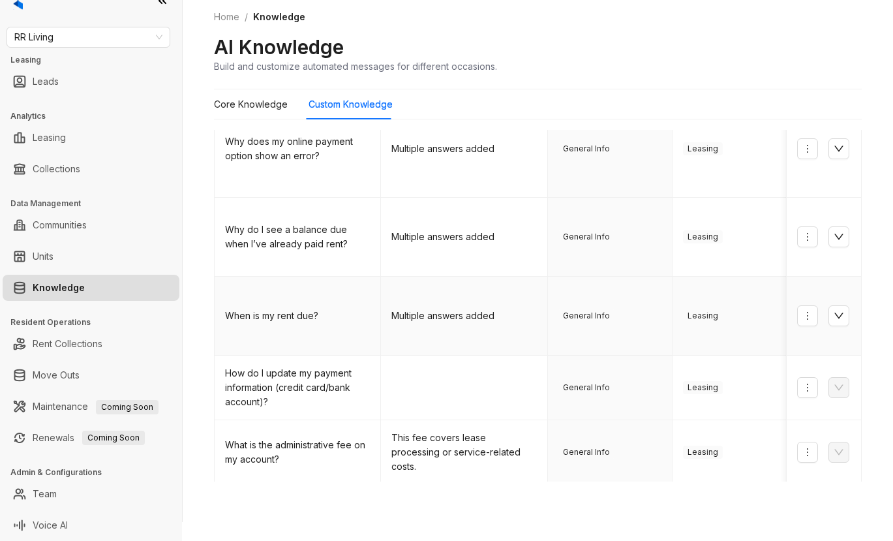
scroll to position [437, 0]
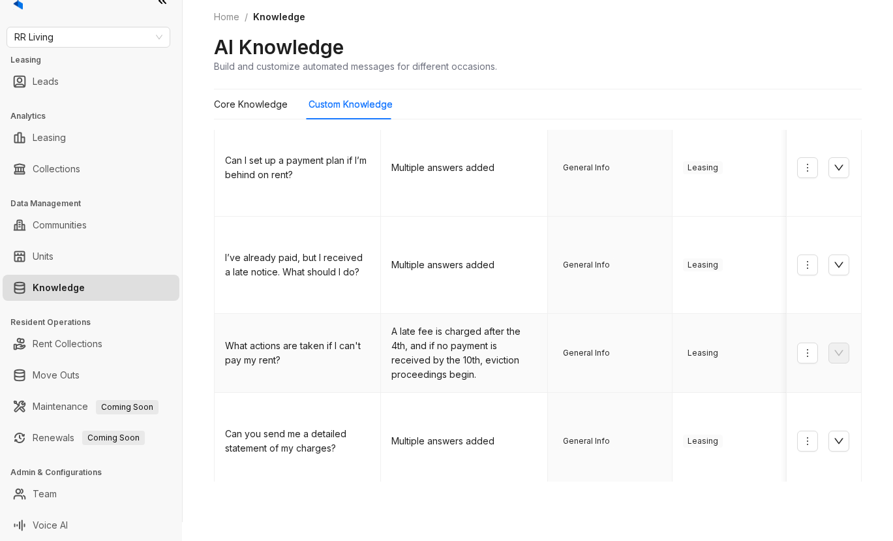
scroll to position [549, 0]
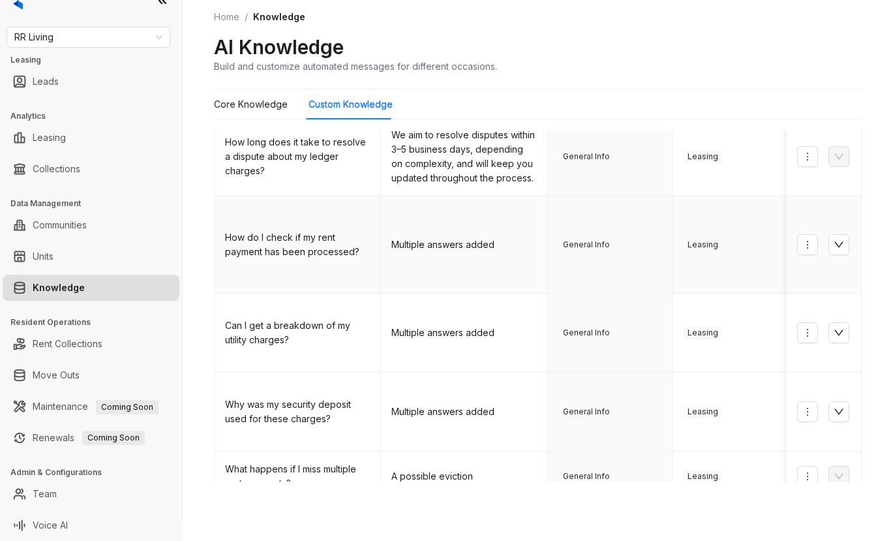
scroll to position [391, 0]
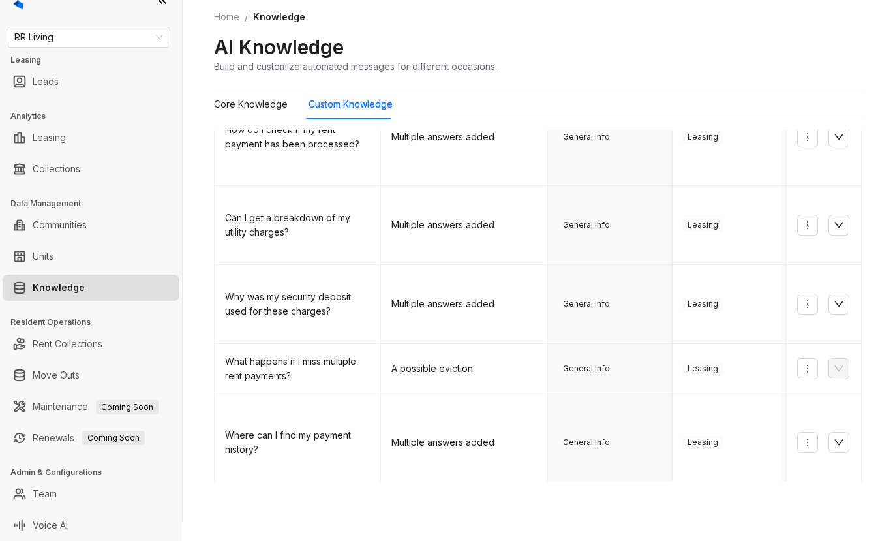
click at [449, 490] on div "Home / Knowledge AI Knowledge Build and customize automated messages for differ…" at bounding box center [538, 251] width 710 height 541
click at [89, 44] on span "RR Living" at bounding box center [88, 37] width 148 height 20
type input "******"
click at [111, 70] on div "United Apartment Group" at bounding box center [88, 63] width 143 height 14
click at [246, 98] on div "United Apartment Group United Apartment Group Leasing Leads Analytics Leasing C…" at bounding box center [446, 270] width 893 height 541
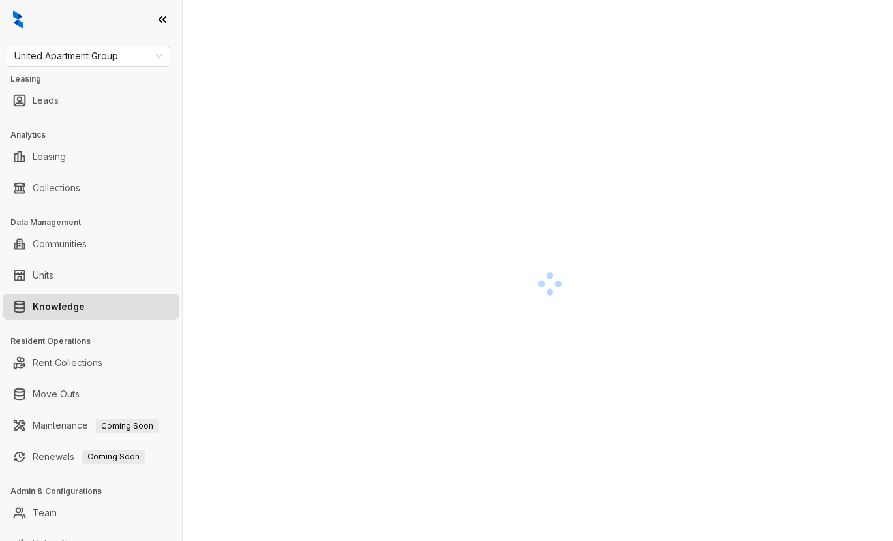
click at [776, 121] on div at bounding box center [549, 283] width 671 height 541
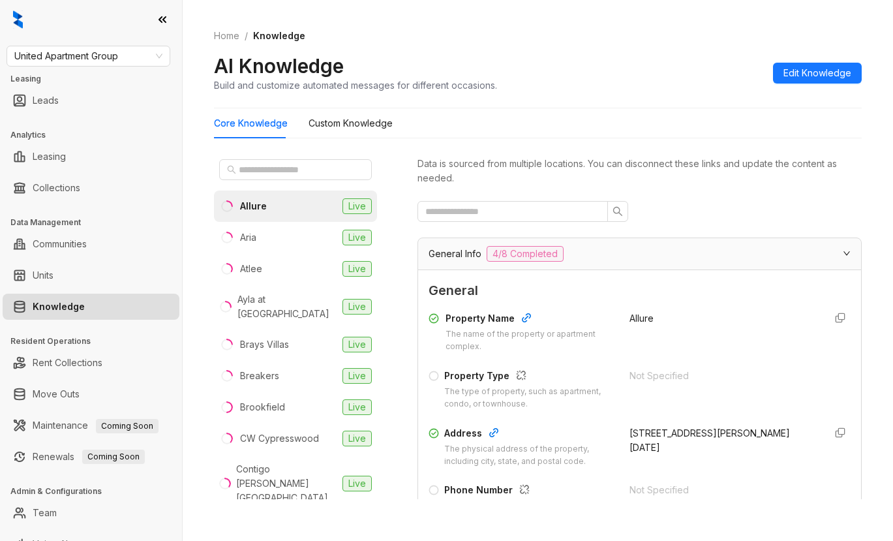
click at [753, 337] on div "Allure" at bounding box center [721, 332] width 185 height 42
click at [127, 55] on span "United Apartment Group" at bounding box center [88, 56] width 148 height 20
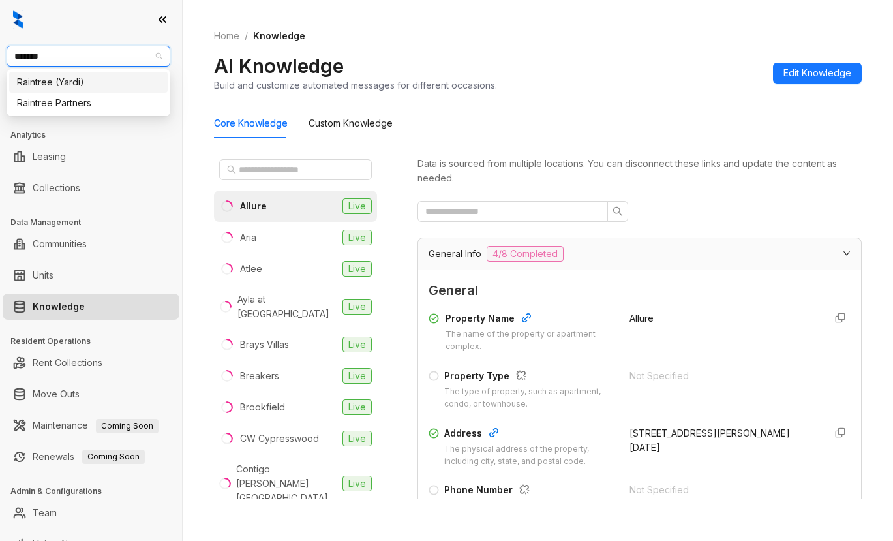
type input "********"
click at [100, 109] on div "Raintree Partners" at bounding box center [88, 103] width 143 height 14
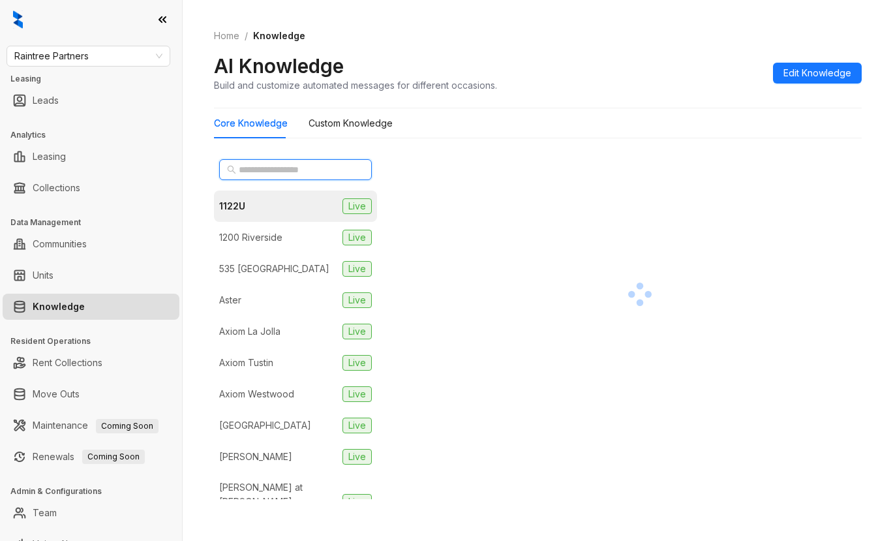
drag, startPoint x: 243, startPoint y: 169, endPoint x: 240, endPoint y: 161, distance: 8.2
click at [243, 168] on input "text" at bounding box center [296, 169] width 115 height 14
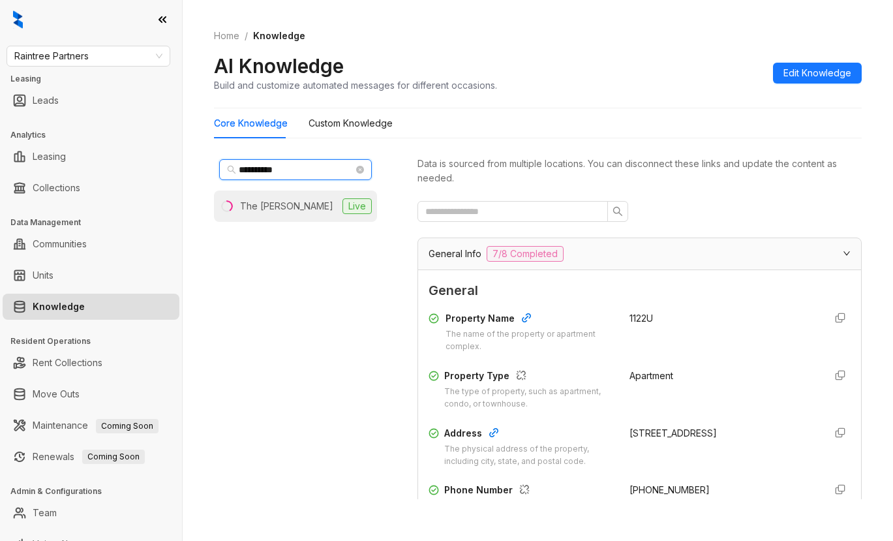
type input "**********"
drag, startPoint x: 255, startPoint y: 210, endPoint x: 308, endPoint y: 205, distance: 53.1
click at [257, 209] on div "The Wilson" at bounding box center [286, 206] width 93 height 14
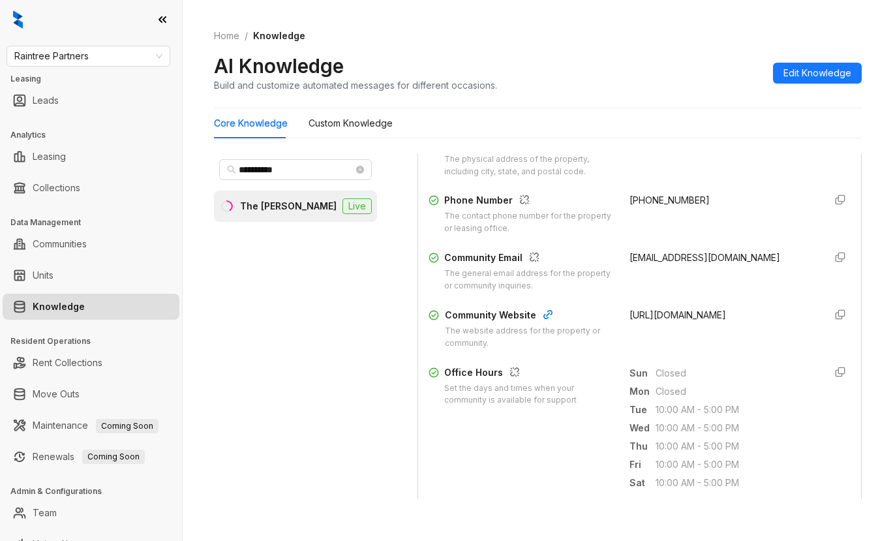
scroll to position [326, 0]
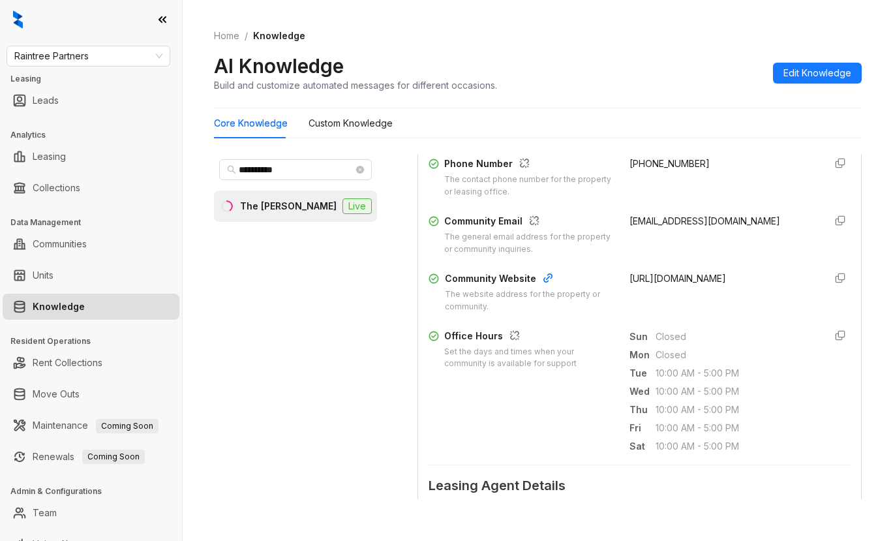
drag, startPoint x: 614, startPoint y: 277, endPoint x: 757, endPoint y: 288, distance: 143.2
click at [758, 288] on div "https://www.thewilsonsf.com/" at bounding box center [721, 292] width 185 height 42
copy span "https://www.thewilsonsf.com/"
click at [774, 224] on div "thewilsonsf@greystar.com" at bounding box center [721, 235] width 185 height 42
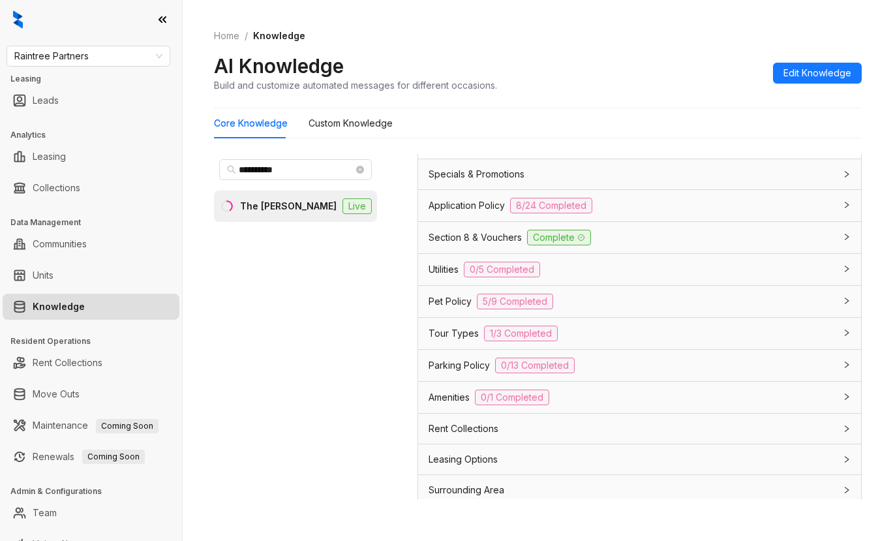
scroll to position [978, 0]
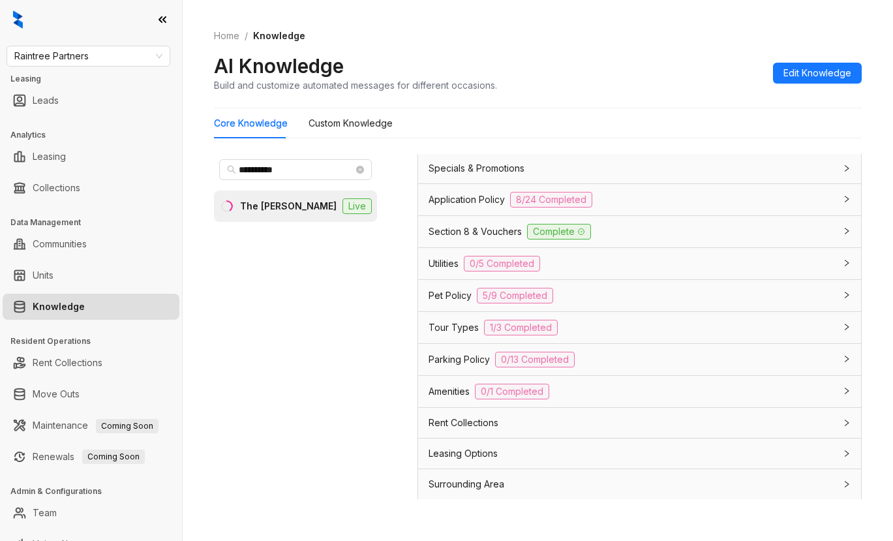
click at [450, 303] on span "Pet Policy" at bounding box center [449, 295] width 43 height 14
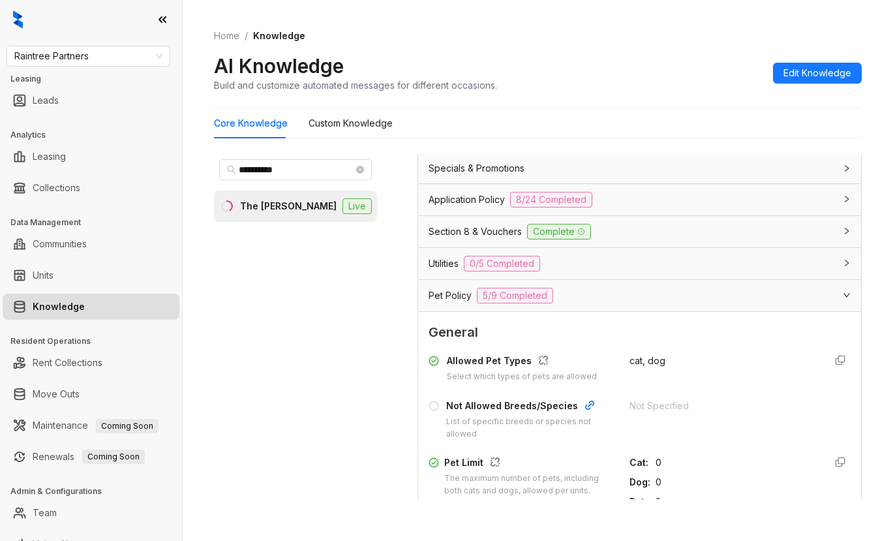
click at [542, 71] on div "AI Knowledge Build and customize automated messages for different occasions. Ed…" at bounding box center [537, 72] width 647 height 38
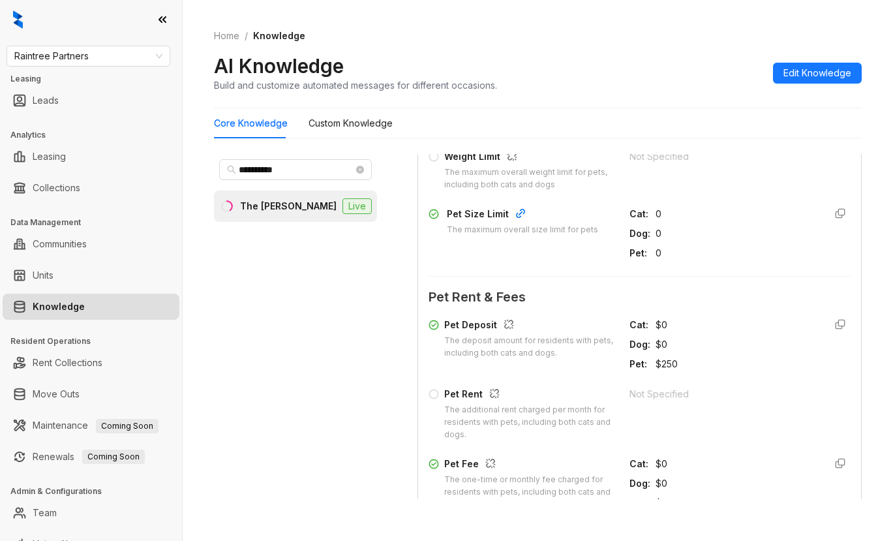
scroll to position [1369, 0]
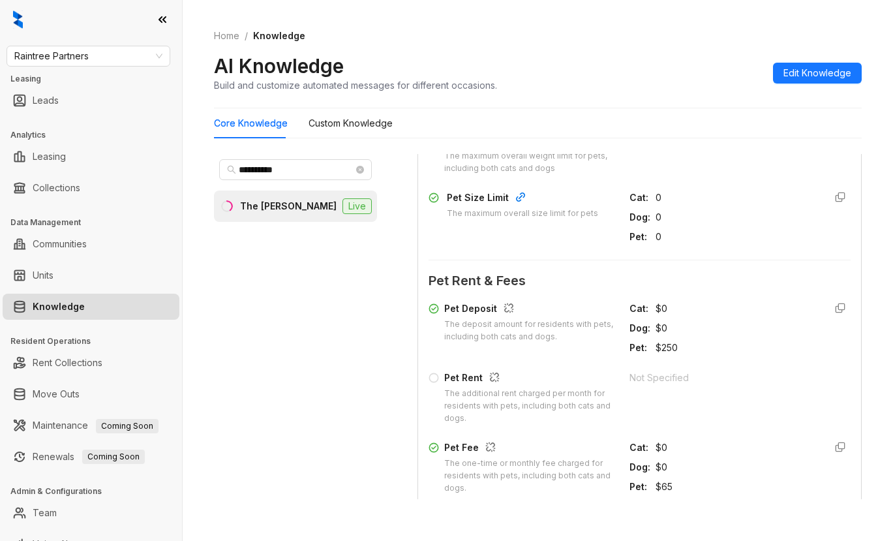
click at [753, 244] on div "0" at bounding box center [734, 237] width 159 height 14
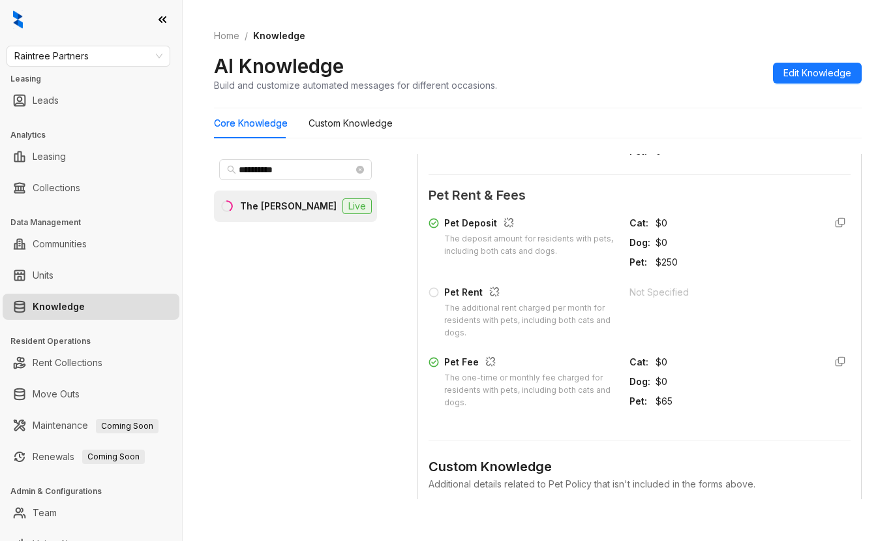
scroll to position [1435, 0]
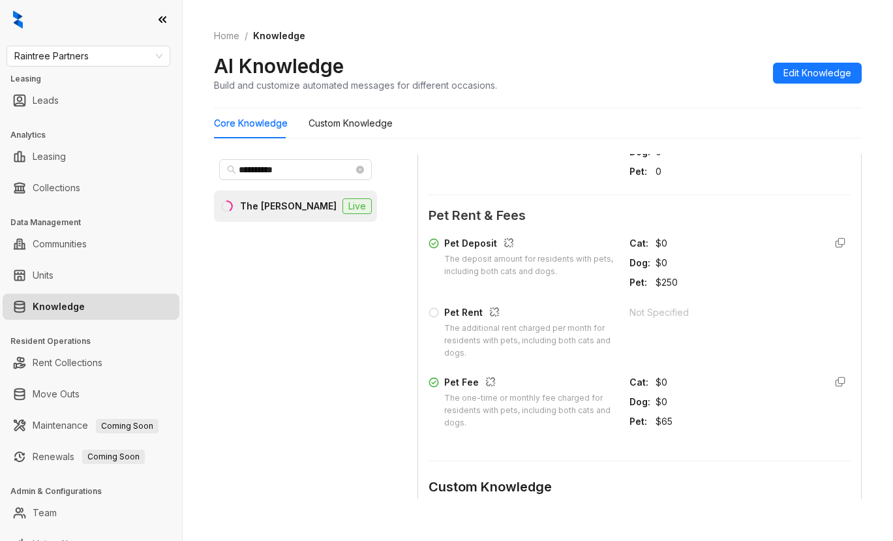
click at [746, 202] on form "General Allowed Pet Types Select which types of pets are allowed cat, dog Not A…" at bounding box center [639, 264] width 422 height 796
click at [790, 338] on div "Pet Rent The additional rent charged per month for residents with pets, includi…" at bounding box center [639, 332] width 422 height 54
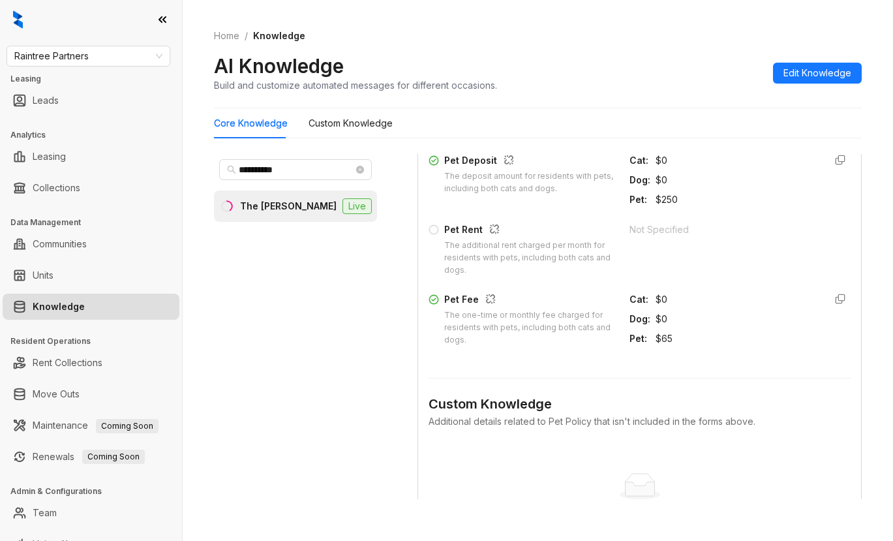
scroll to position [1565, 0]
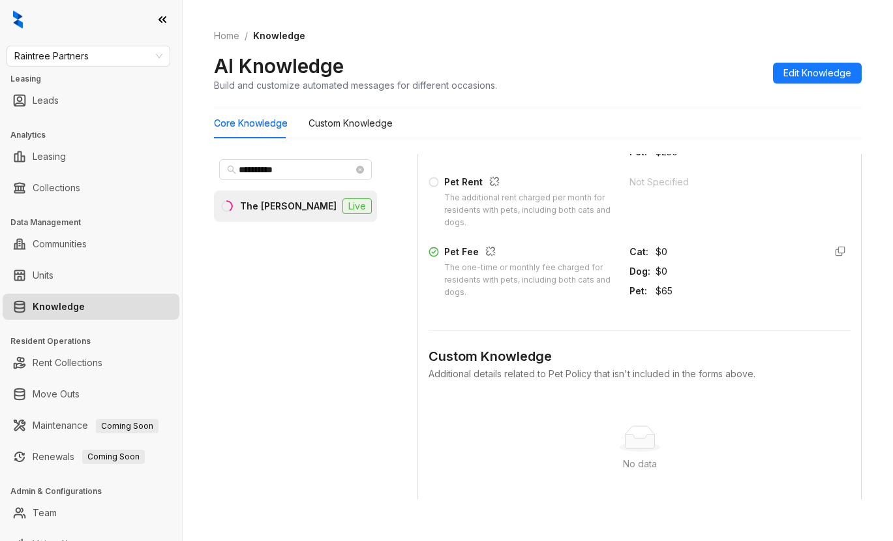
click at [760, 275] on div "Cat : $0 Dog : $0 Pet : $65" at bounding box center [721, 271] width 185 height 53
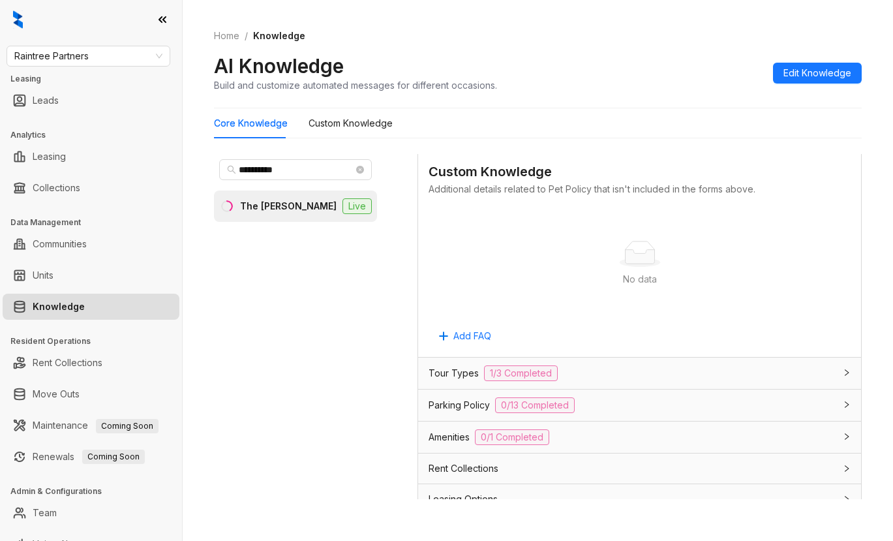
scroll to position [1761, 0]
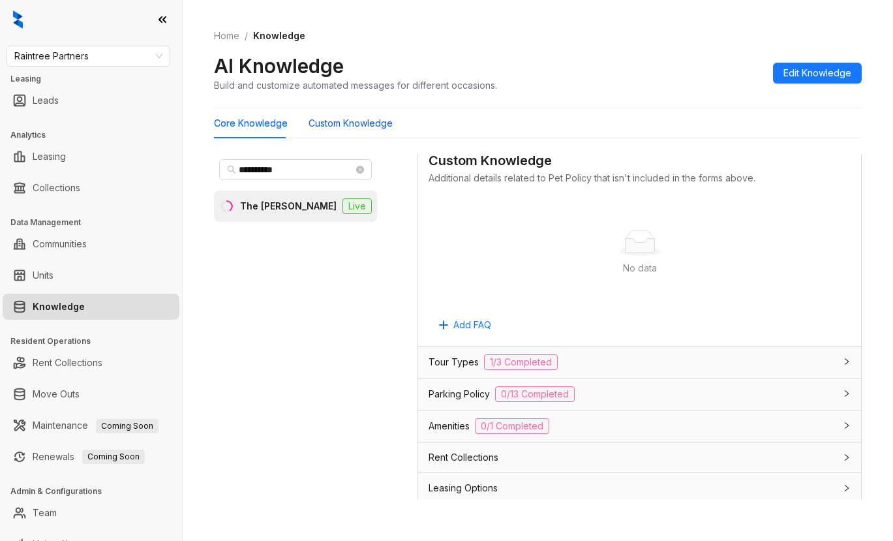
click at [348, 124] on Knowledge "Custom Knowledge" at bounding box center [350, 123] width 84 height 14
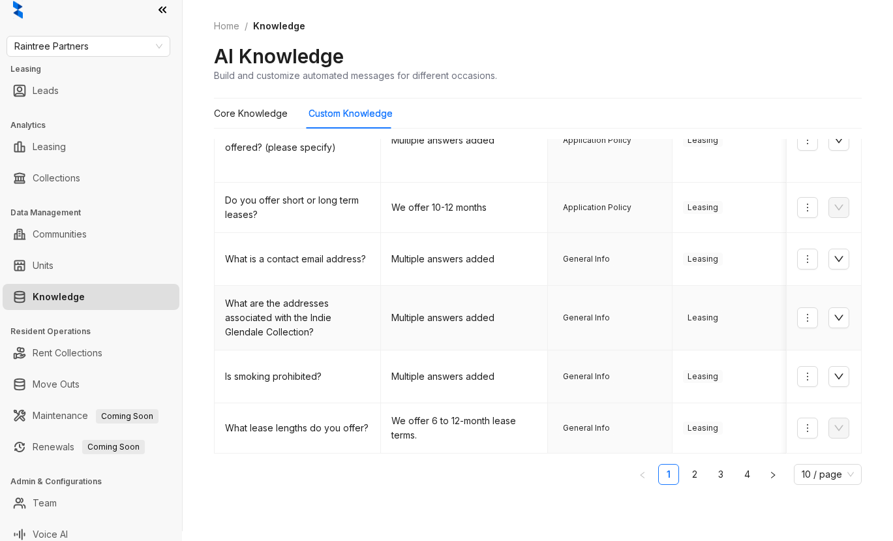
scroll to position [19, 0]
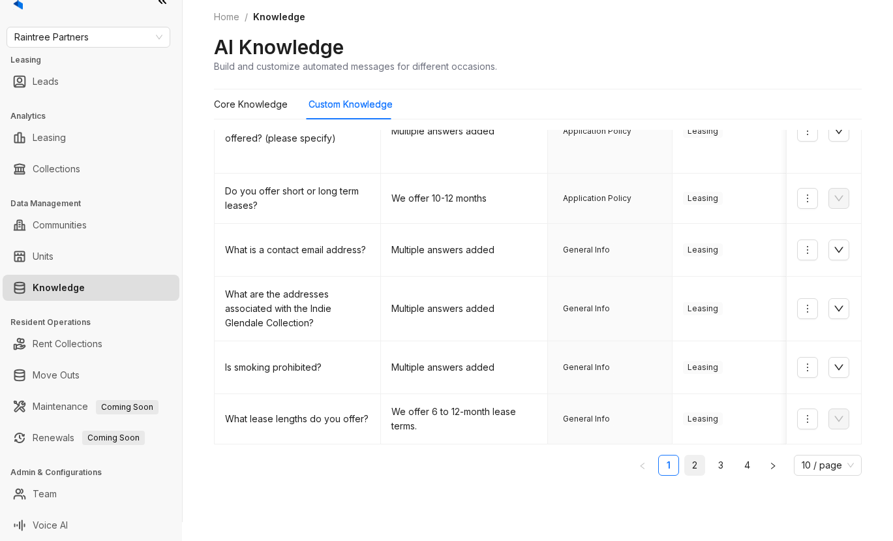
drag, startPoint x: 663, startPoint y: 462, endPoint x: 670, endPoint y: 462, distance: 7.2
click at [668, 462] on ul "1 2 3 4 10 / page" at bounding box center [537, 464] width 647 height 21
click at [685, 462] on link "2" at bounding box center [695, 465] width 20 height 20
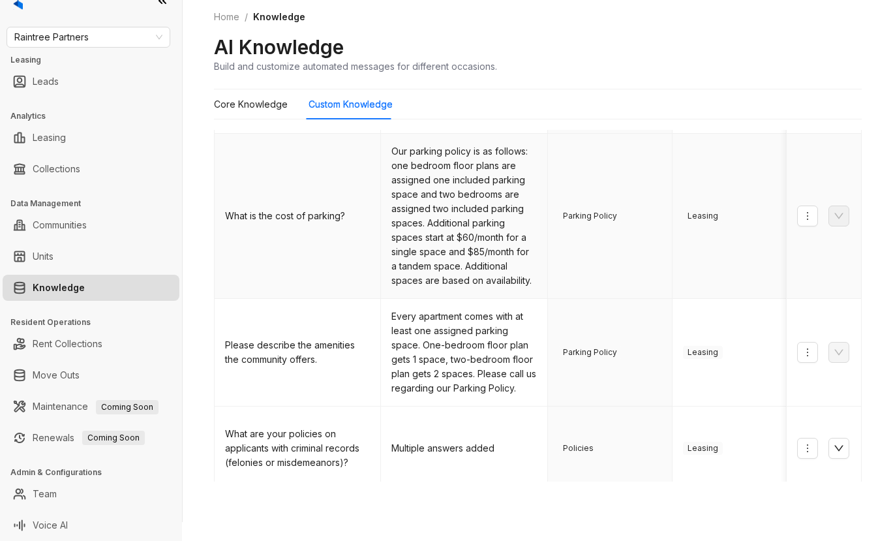
scroll to position [580, 0]
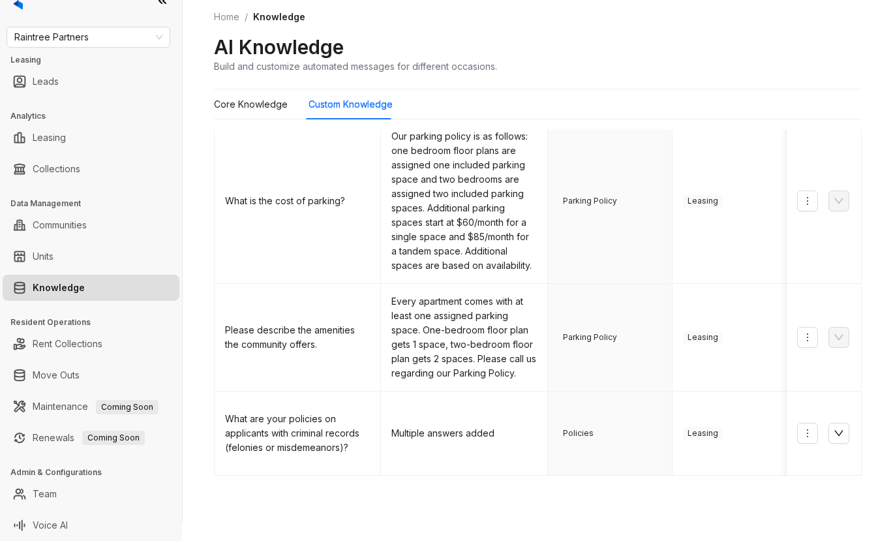
click at [711, 486] on link "3" at bounding box center [721, 496] width 20 height 20
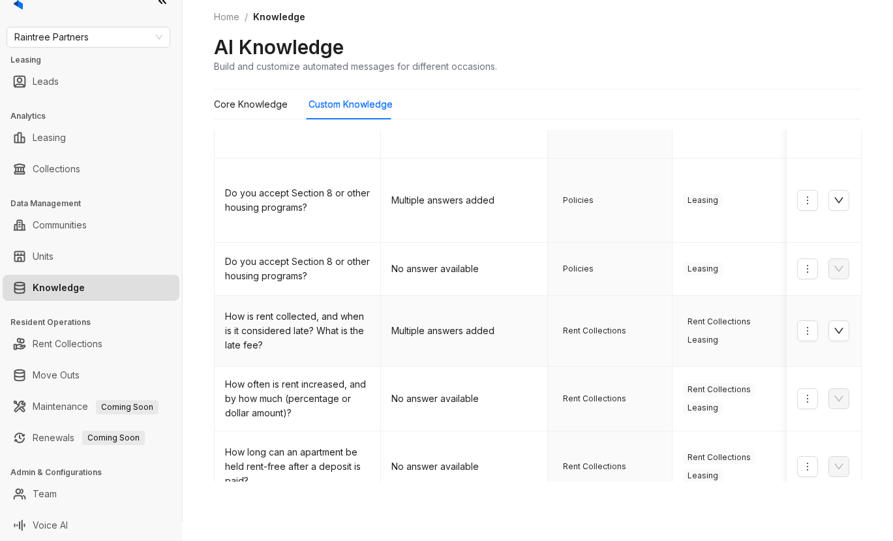
scroll to position [370, 0]
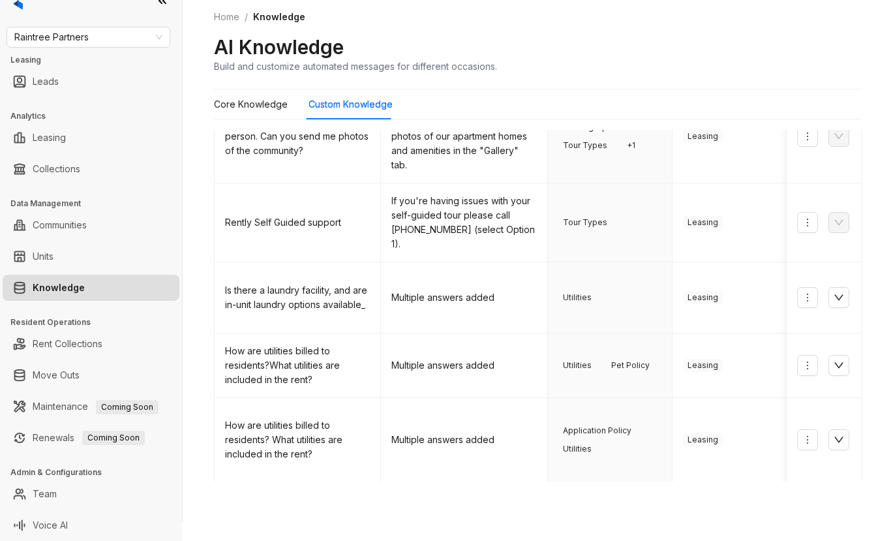
click at [441, 492] on ul "1 2 3 4 10 / page" at bounding box center [537, 502] width 647 height 21
click at [480, 477] on div "Question Answer Categories Products Communities Actions Which school district s…" at bounding box center [537, 250] width 647 height 548
click at [97, 38] on span "Raintree Partners" at bounding box center [88, 37] width 148 height 20
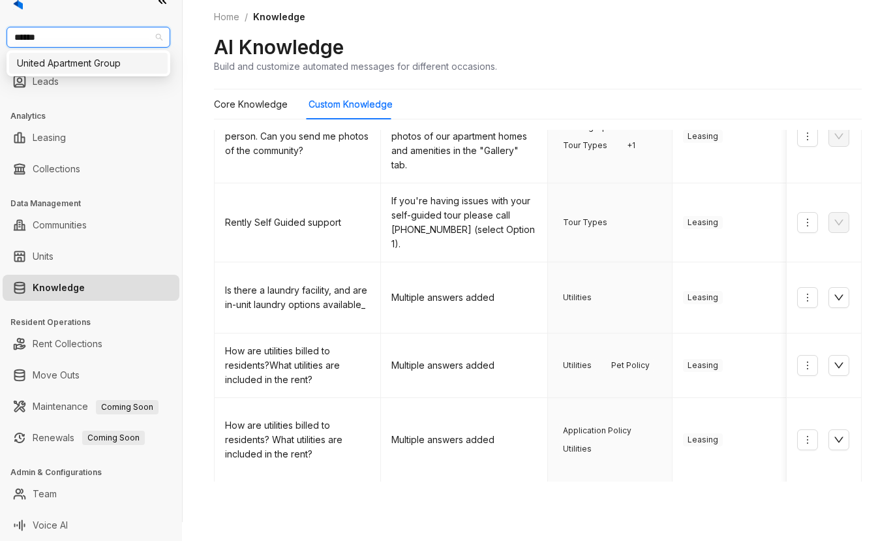
type input "******"
click at [55, 60] on div "United Apartment Group" at bounding box center [88, 63] width 143 height 14
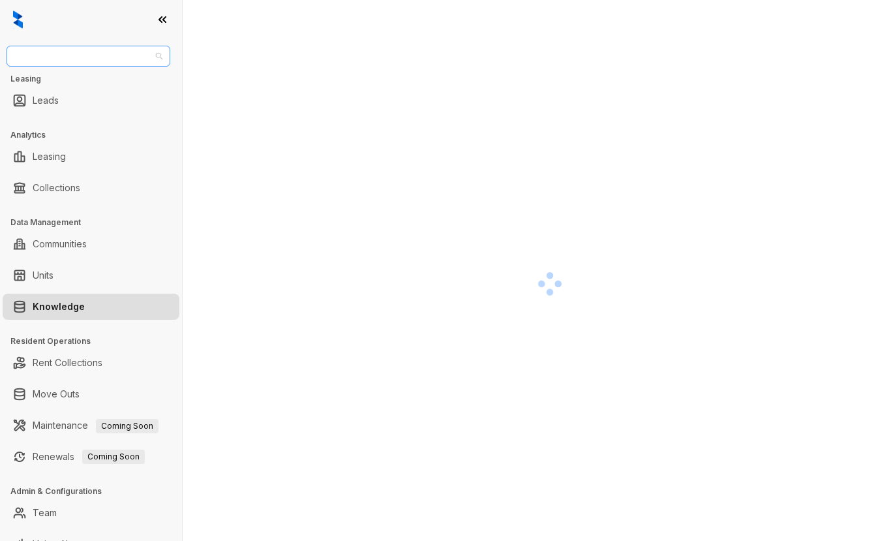
click at [121, 62] on span "United Apartment Group" at bounding box center [88, 56] width 148 height 20
drag, startPoint x: 67, startPoint y: 63, endPoint x: -6, endPoint y: 59, distance: 72.5
click at [0, 59] on html "********* United Apartment Group Leasing Leads Analytics Leasing Collections Da…" at bounding box center [446, 270] width 893 height 541
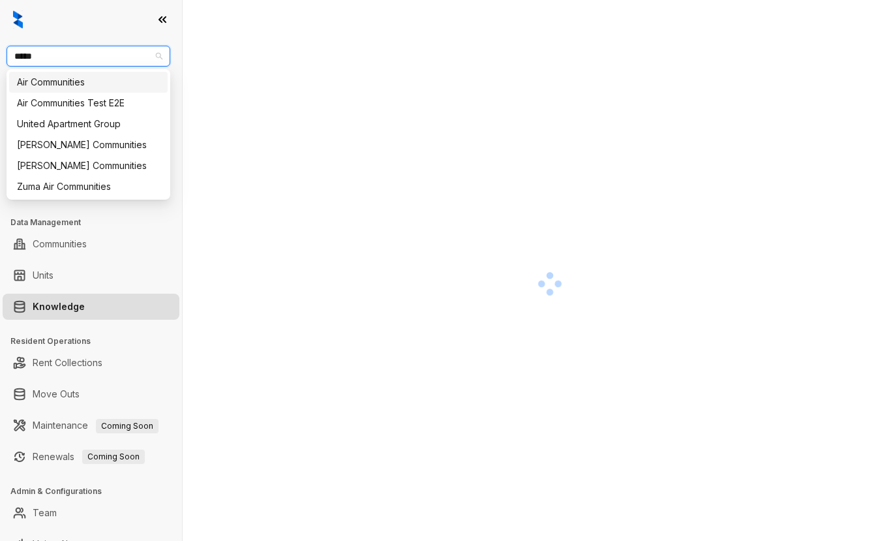
type input "******"
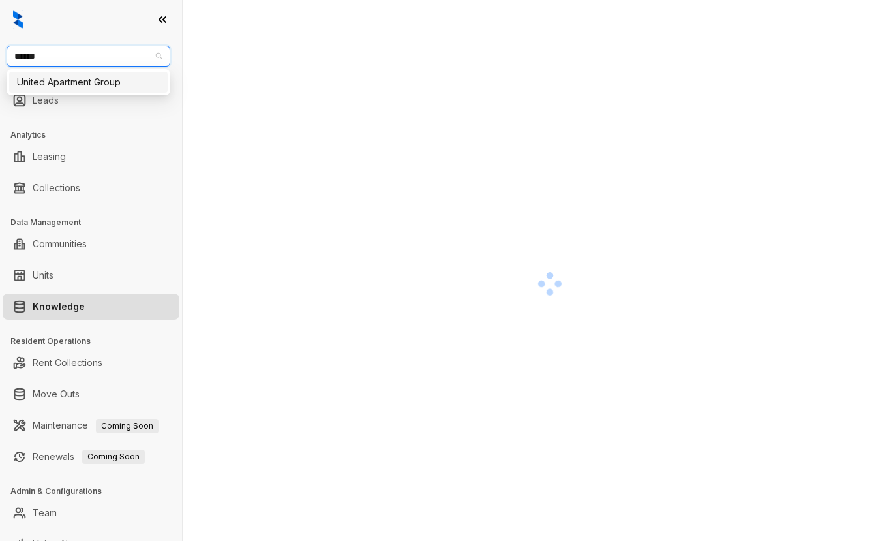
click at [48, 85] on div "United Apartment Group" at bounding box center [88, 82] width 143 height 14
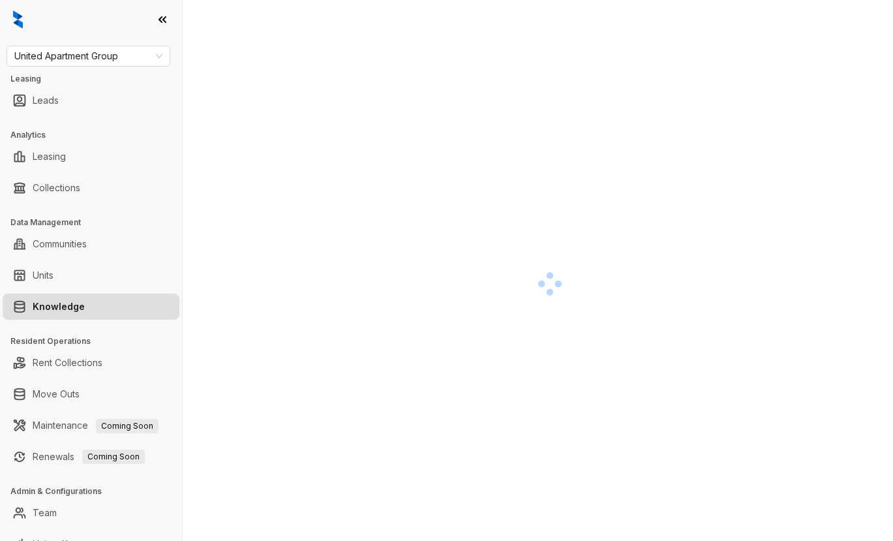
click at [767, 115] on div at bounding box center [549, 283] width 671 height 541
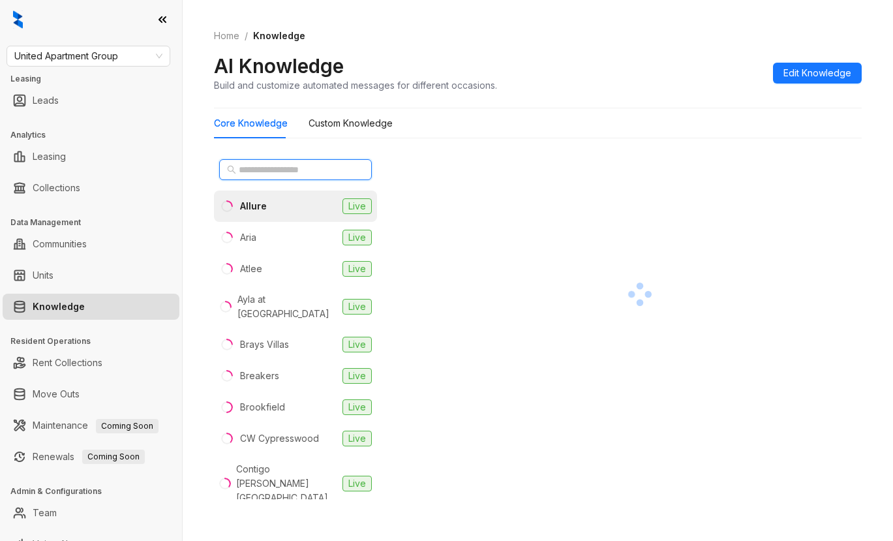
drag, startPoint x: 241, startPoint y: 170, endPoint x: 290, endPoint y: 171, distance: 48.9
click at [245, 170] on input "text" at bounding box center [296, 169] width 115 height 14
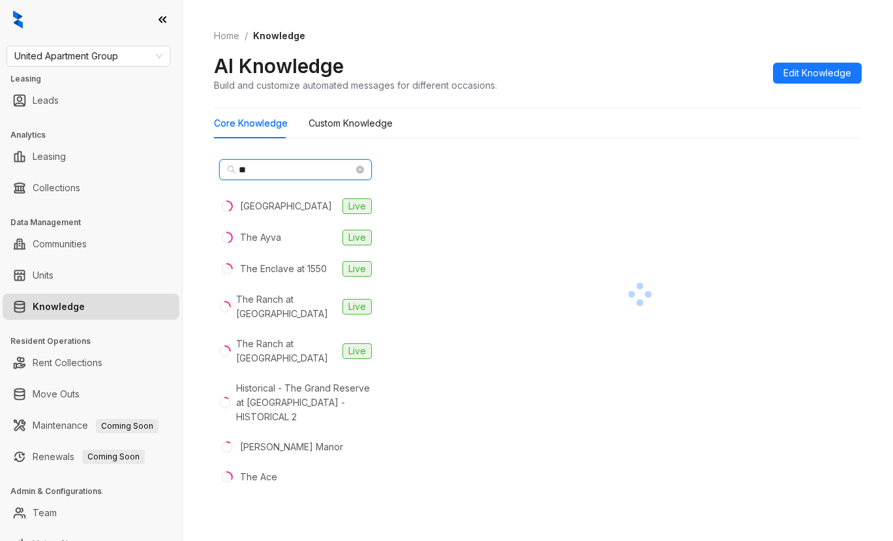
type input "*"
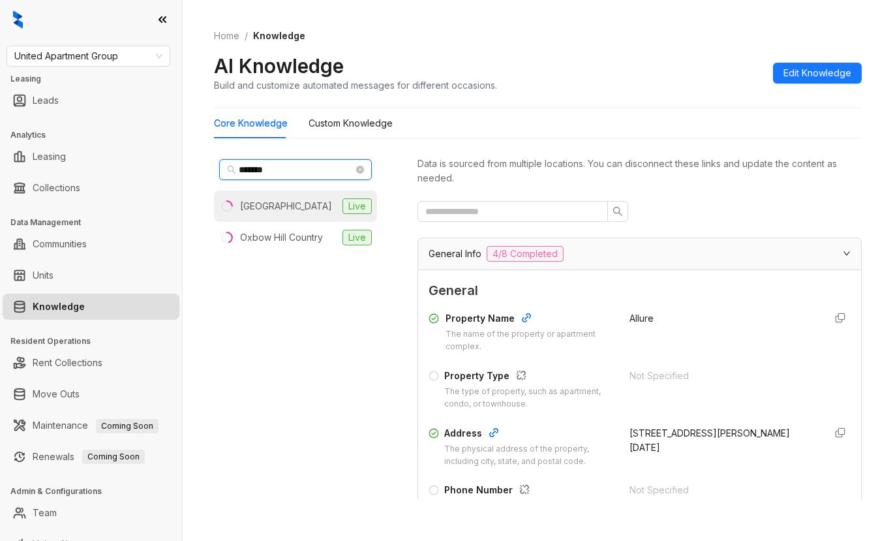
type input "*******"
click at [308, 205] on div "[GEOGRAPHIC_DATA]" at bounding box center [286, 206] width 92 height 14
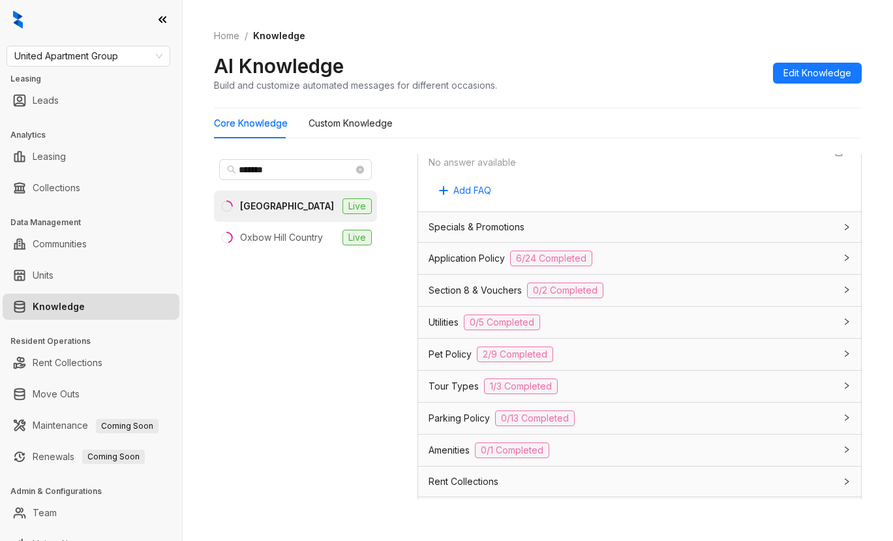
scroll to position [913, 0]
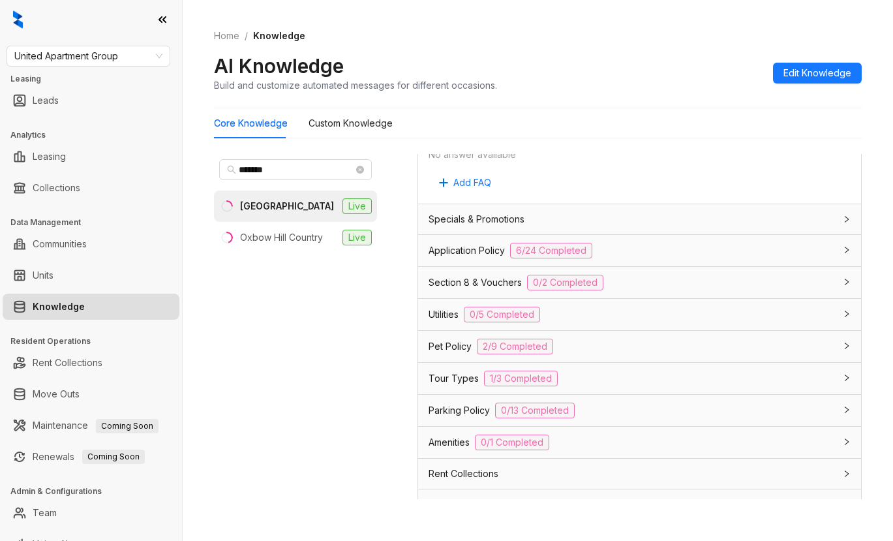
click at [454, 255] on span "Application Policy" at bounding box center [466, 250] width 76 height 14
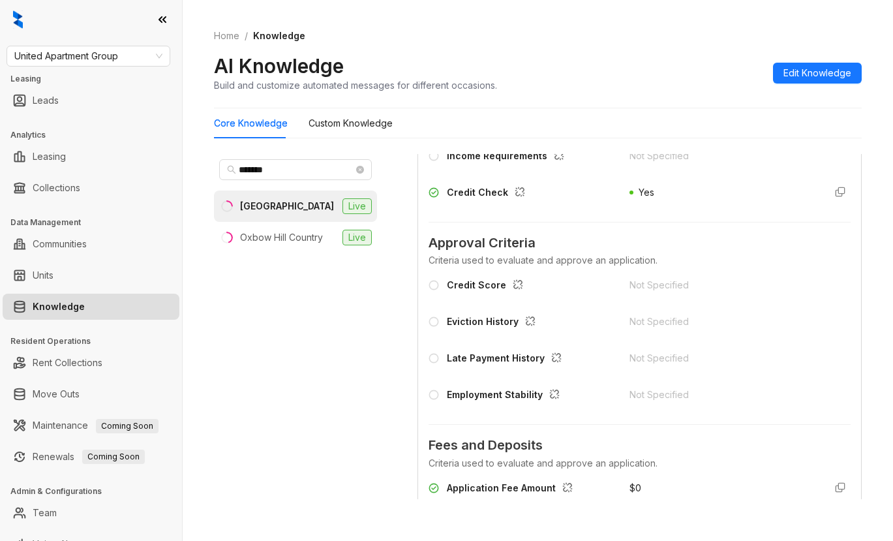
scroll to position [1304, 0]
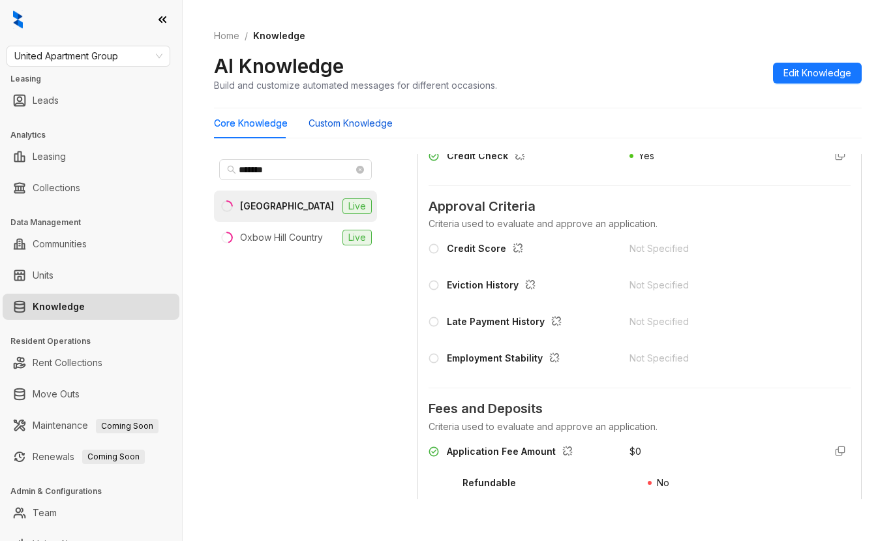
click at [330, 126] on Knowledge "Custom Knowledge" at bounding box center [350, 123] width 84 height 14
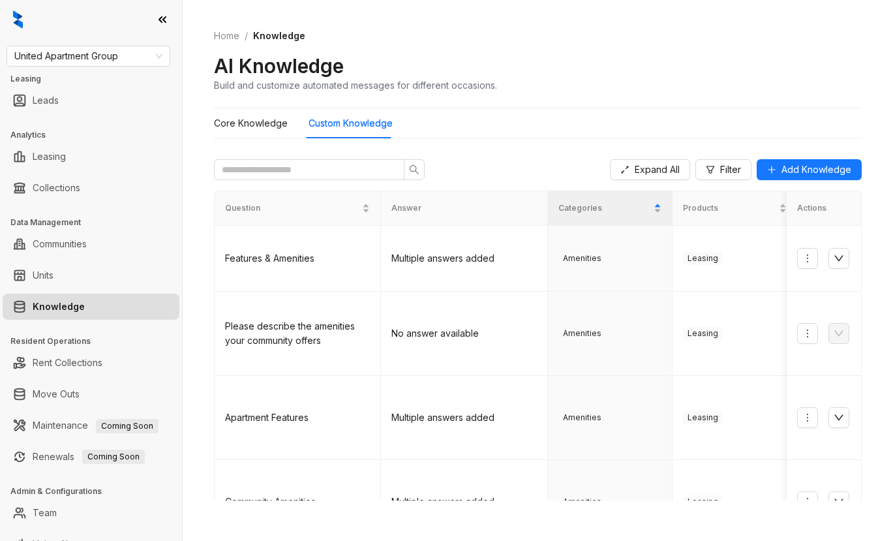
click at [773, 72] on div "AI Knowledge Build and customize automated messages for different occasions." at bounding box center [537, 72] width 647 height 38
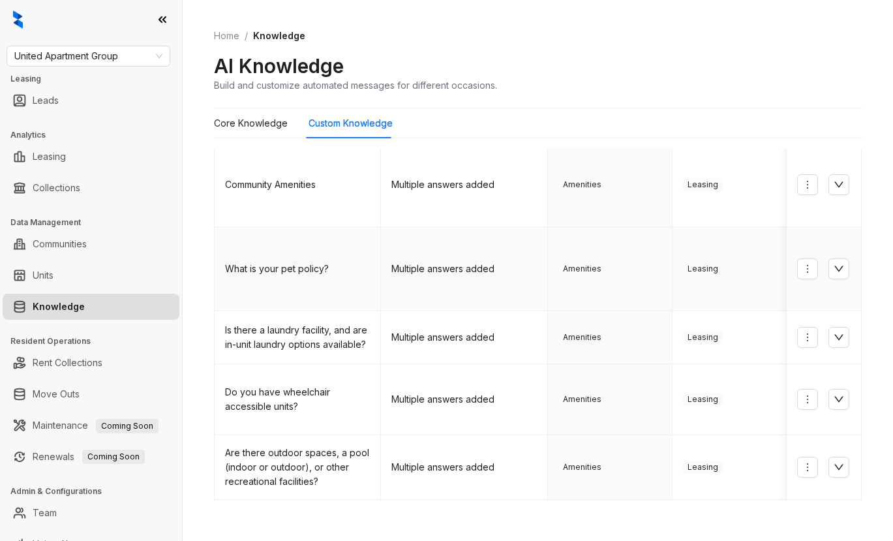
scroll to position [429, 0]
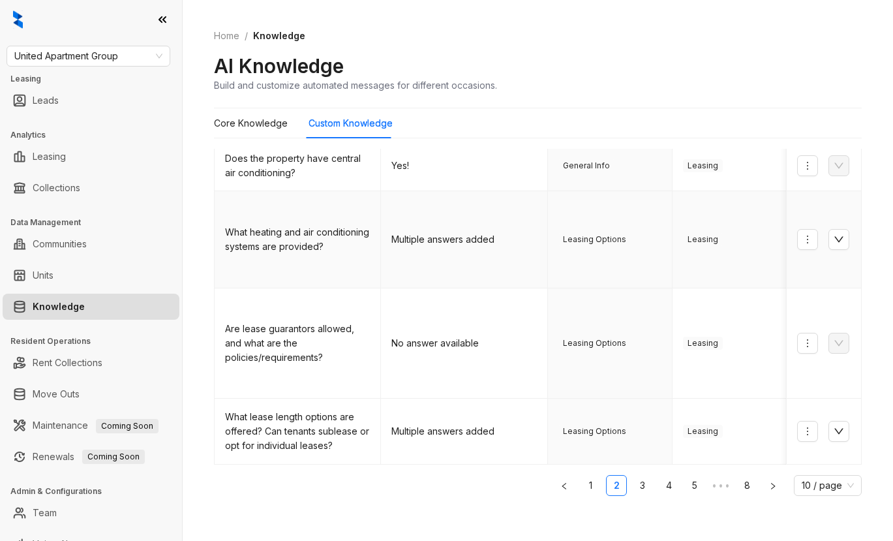
scroll to position [445, 0]
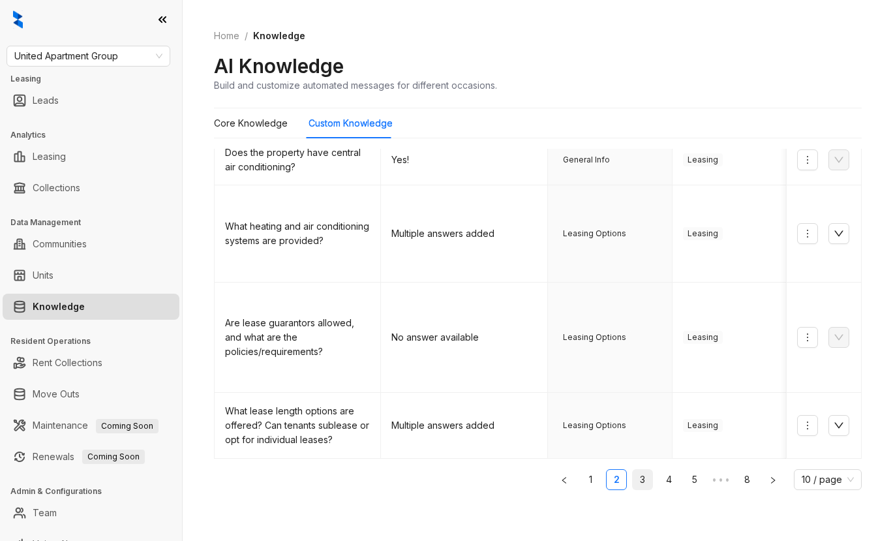
click at [632, 477] on link "3" at bounding box center [642, 479] width 20 height 20
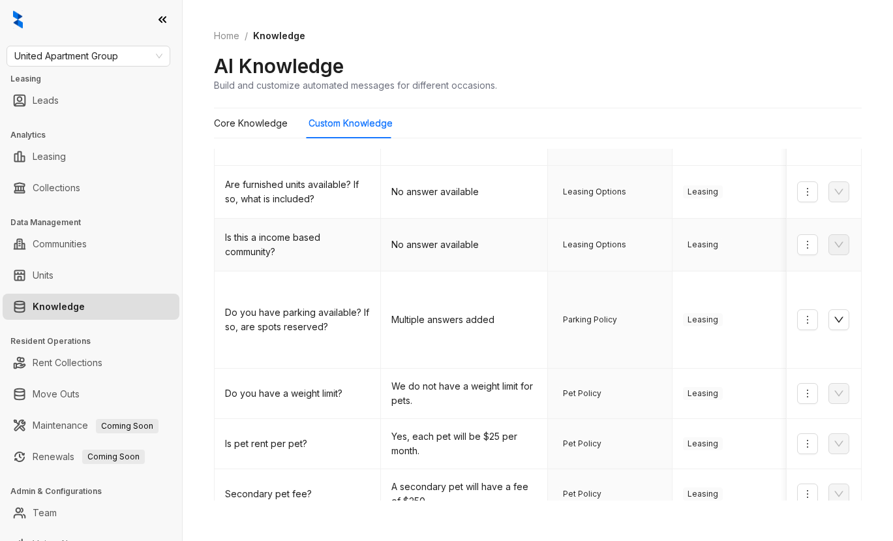
scroll to position [19, 0]
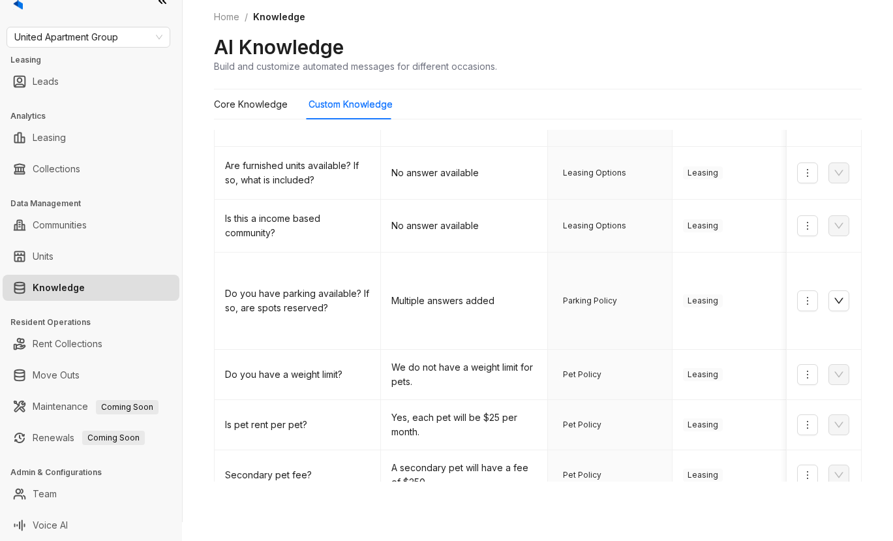
click at [659, 511] on link "4" at bounding box center [669, 521] width 20 height 20
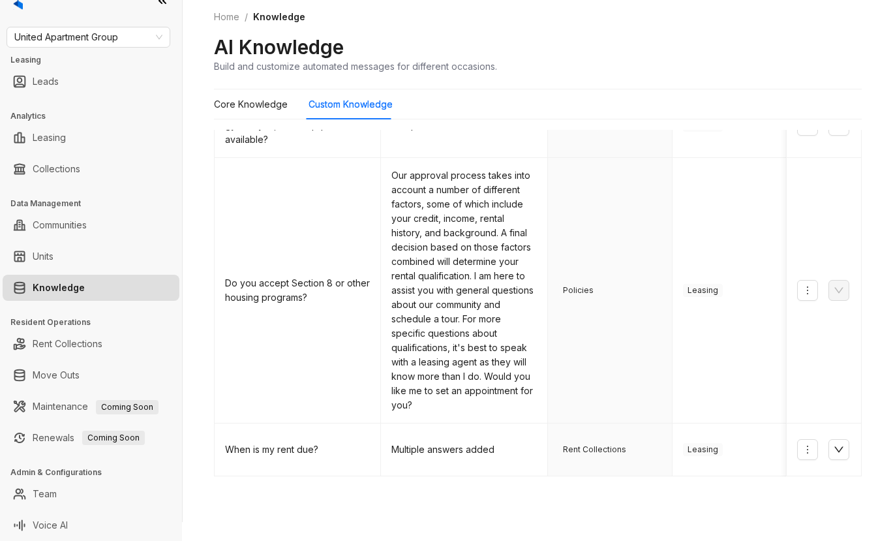
scroll to position [673, 0]
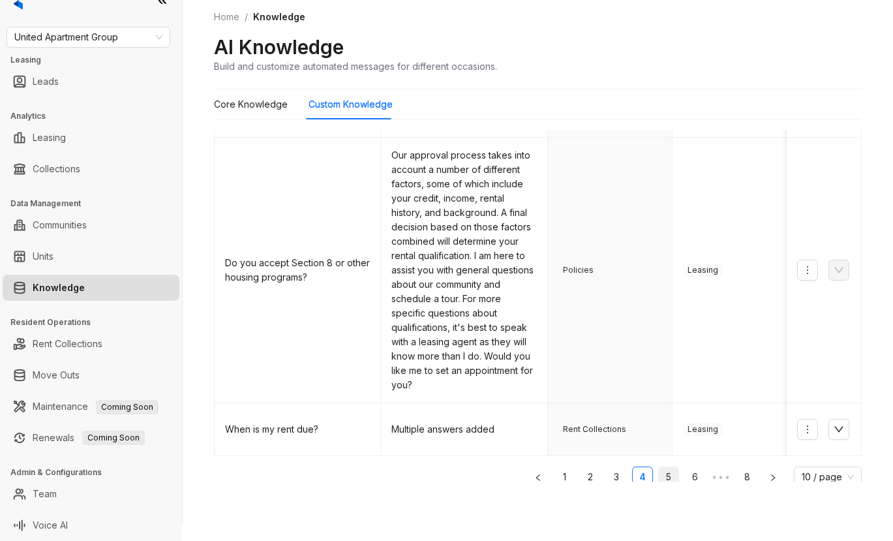
click at [659, 467] on link "5" at bounding box center [669, 477] width 20 height 20
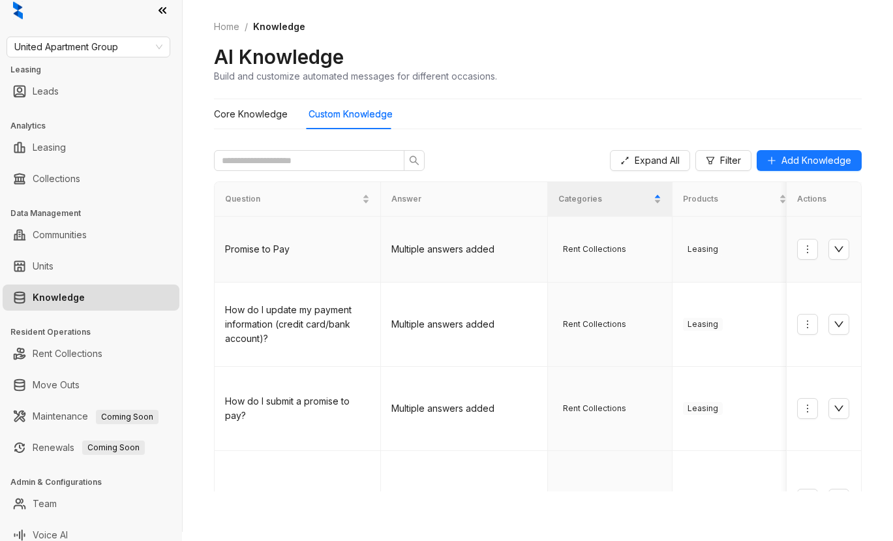
scroll to position [0, 0]
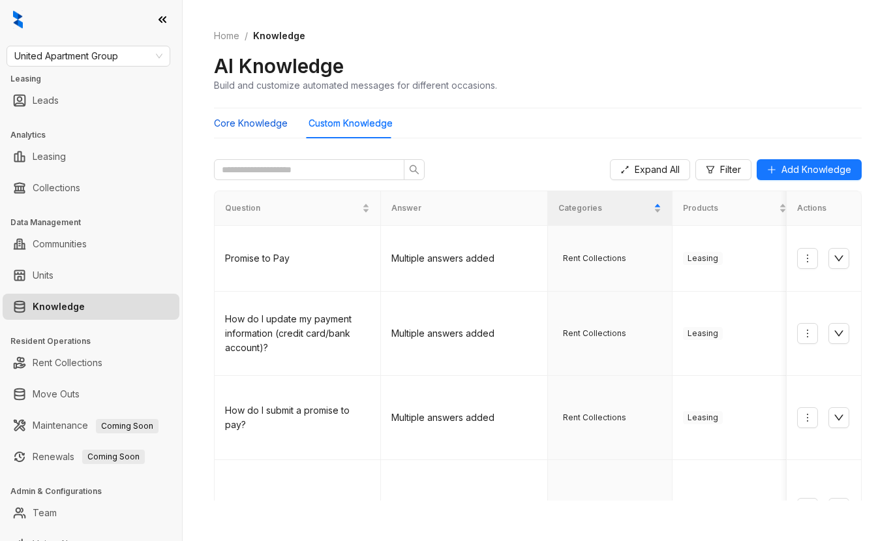
click at [263, 119] on Knowledge "Core Knowledge" at bounding box center [251, 123] width 74 height 14
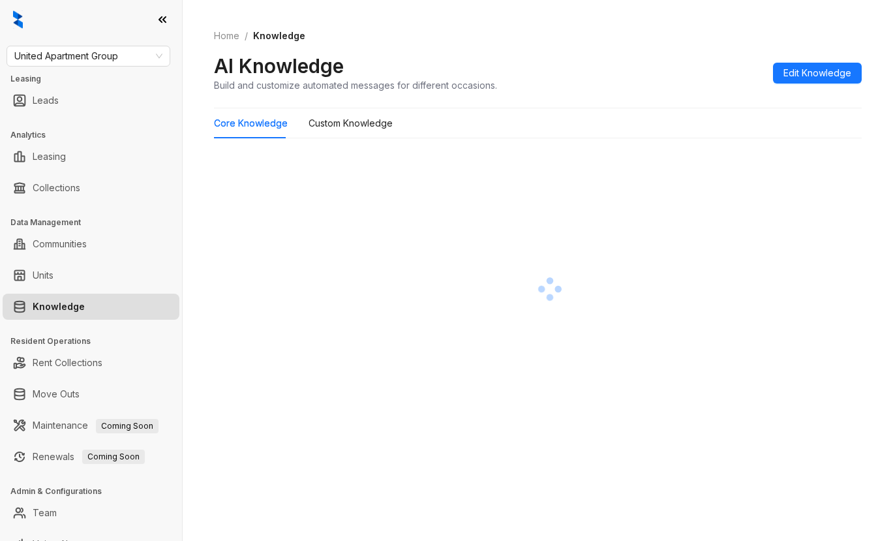
click at [750, 140] on div "Core Knowledge Custom Knowledge" at bounding box center [537, 268] width 647 height 320
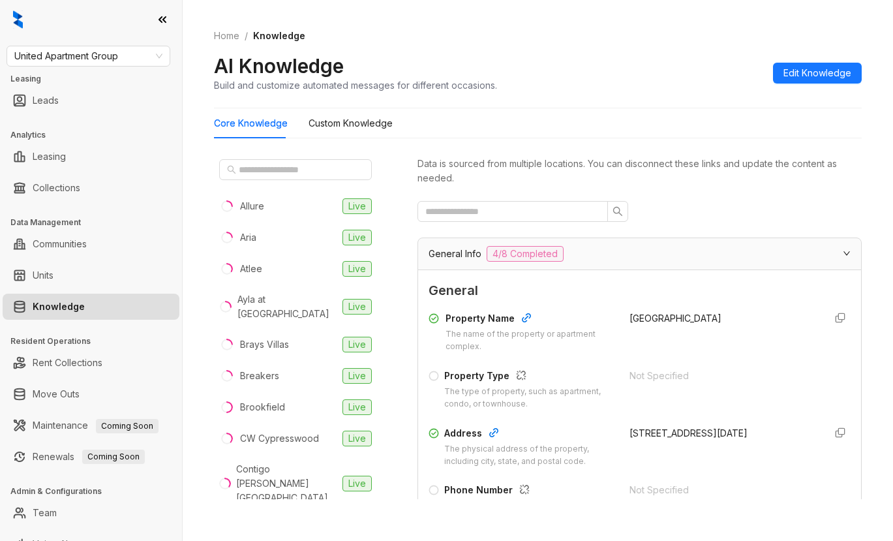
click at [756, 308] on div "Property Name The name of the property or apartment complex. [GEOGRAPHIC_DATA] …" at bounding box center [639, 475] width 422 height 338
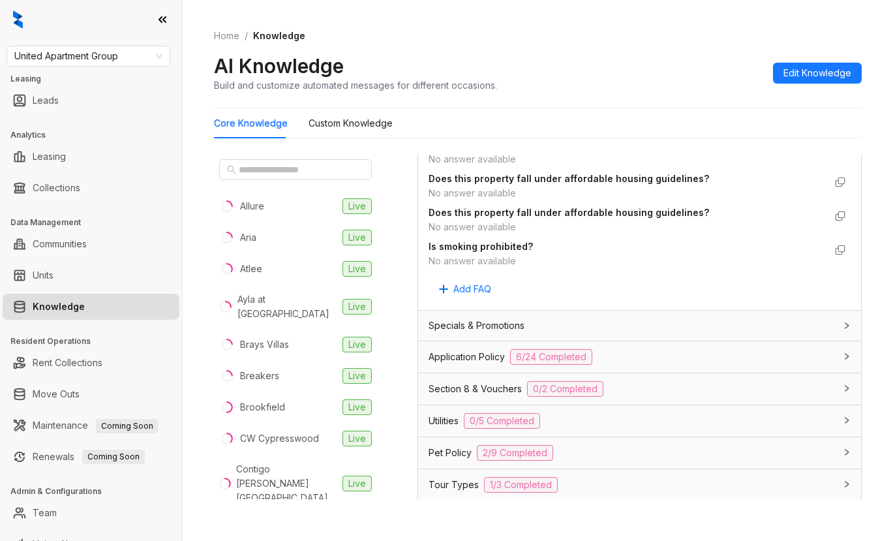
scroll to position [848, 0]
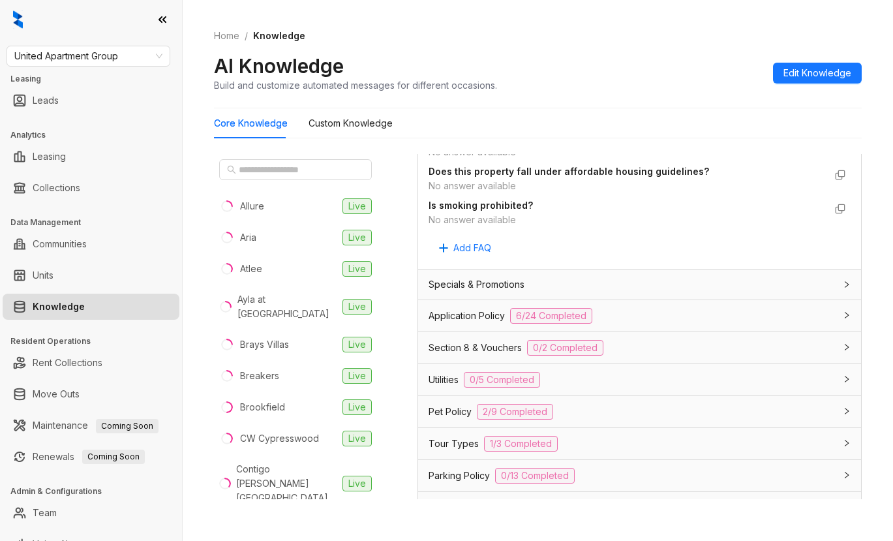
click at [446, 316] on span "Application Policy" at bounding box center [466, 315] width 76 height 14
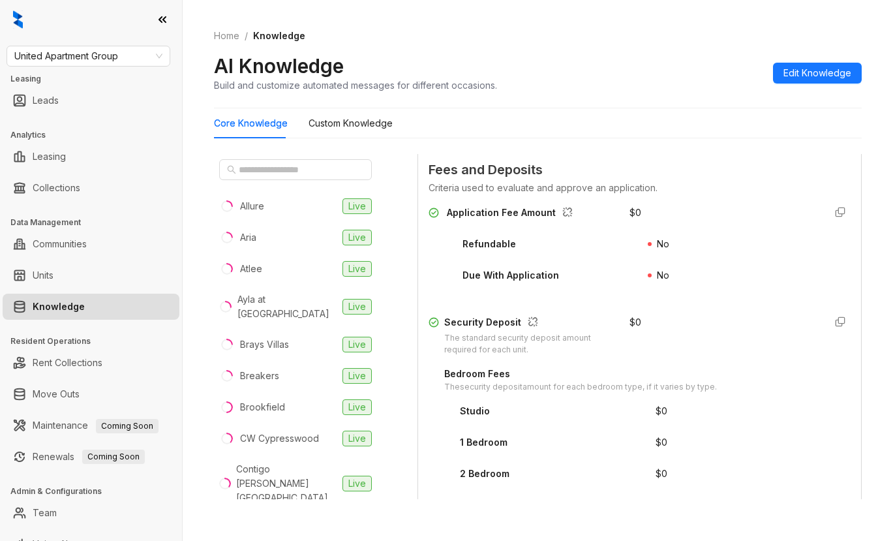
scroll to position [1565, 0]
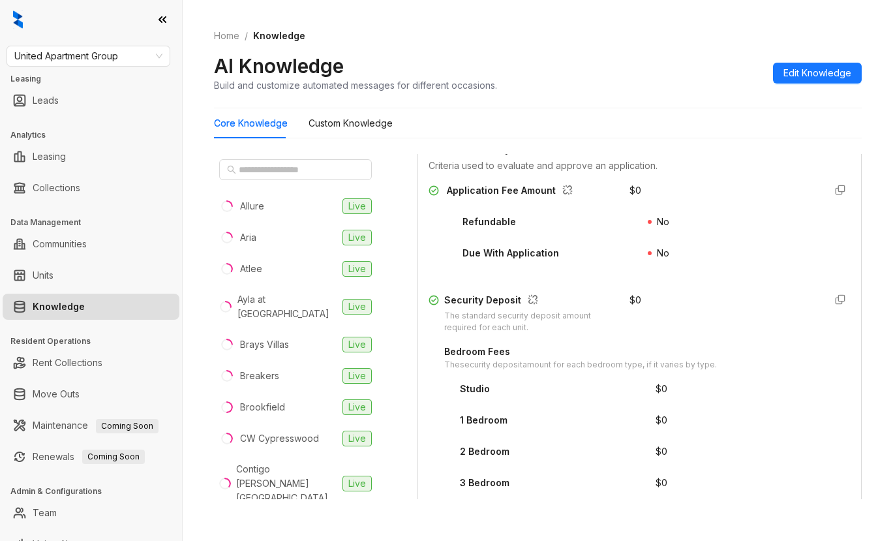
drag, startPoint x: 728, startPoint y: 180, endPoint x: 738, endPoint y: 182, distance: 10.0
click at [734, 180] on div "Application Fee Amount $ 0 Refundable No Due With Application No Security Depos…" at bounding box center [639, 392] width 422 height 428
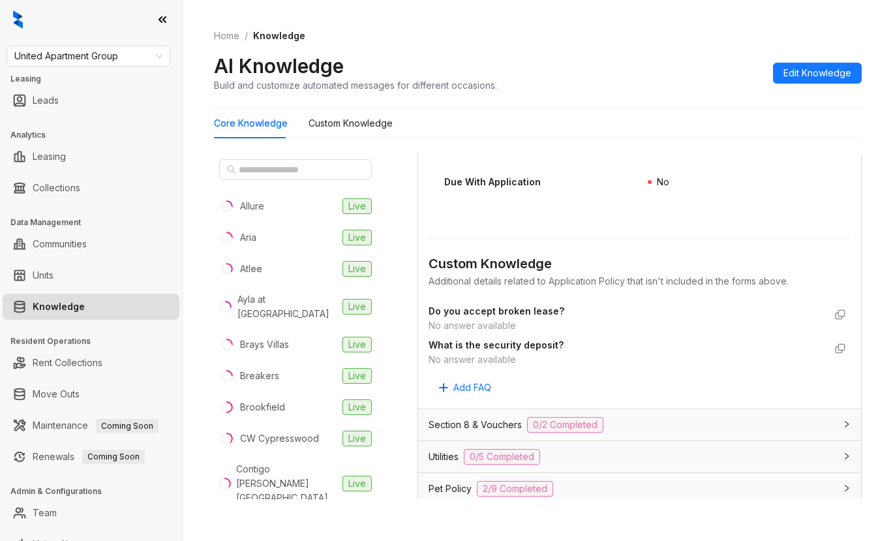
scroll to position [2413, 0]
click at [451, 426] on span "Section 8 & Vouchers" at bounding box center [474, 424] width 93 height 14
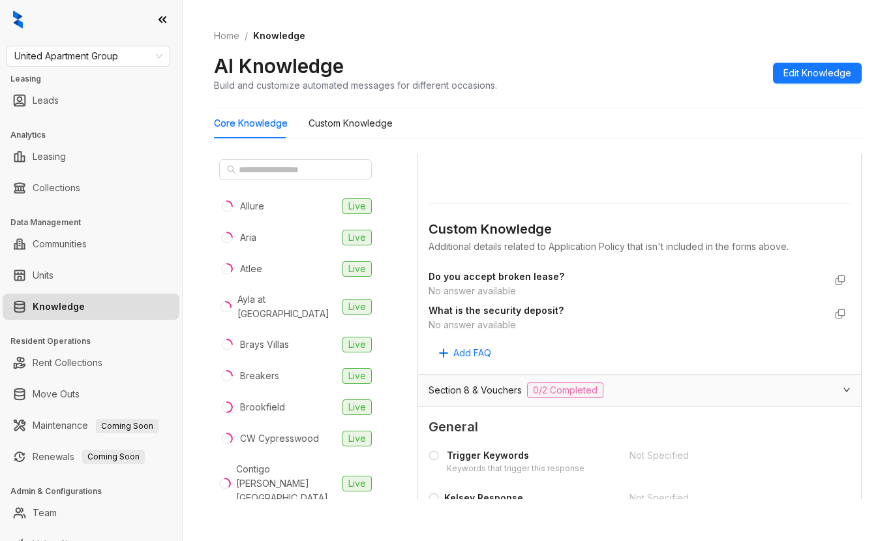
scroll to position [2608, 0]
